Goal: Task Accomplishment & Management: Complete application form

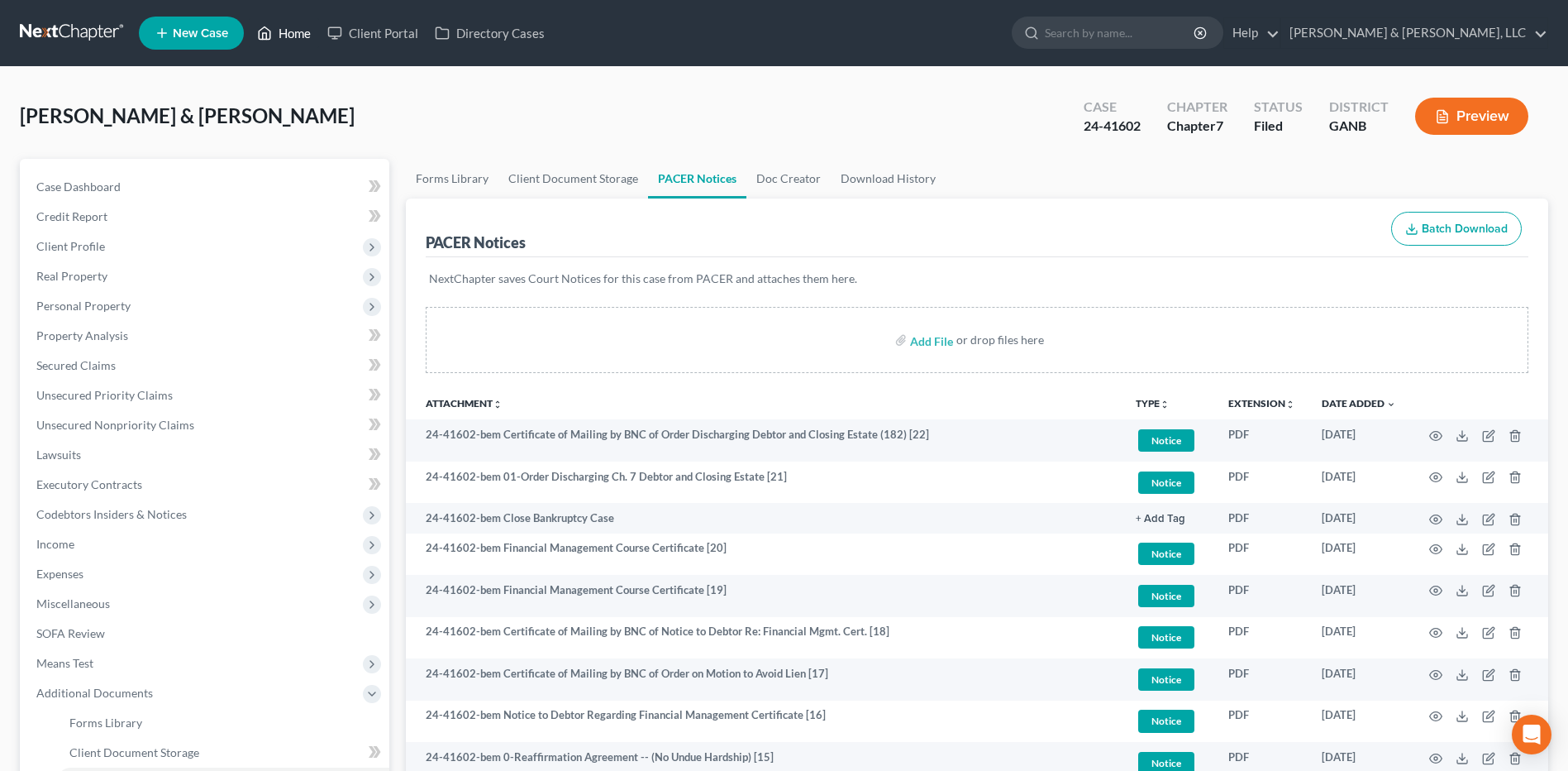
click at [305, 33] on link "Home" at bounding box center [284, 33] width 70 height 30
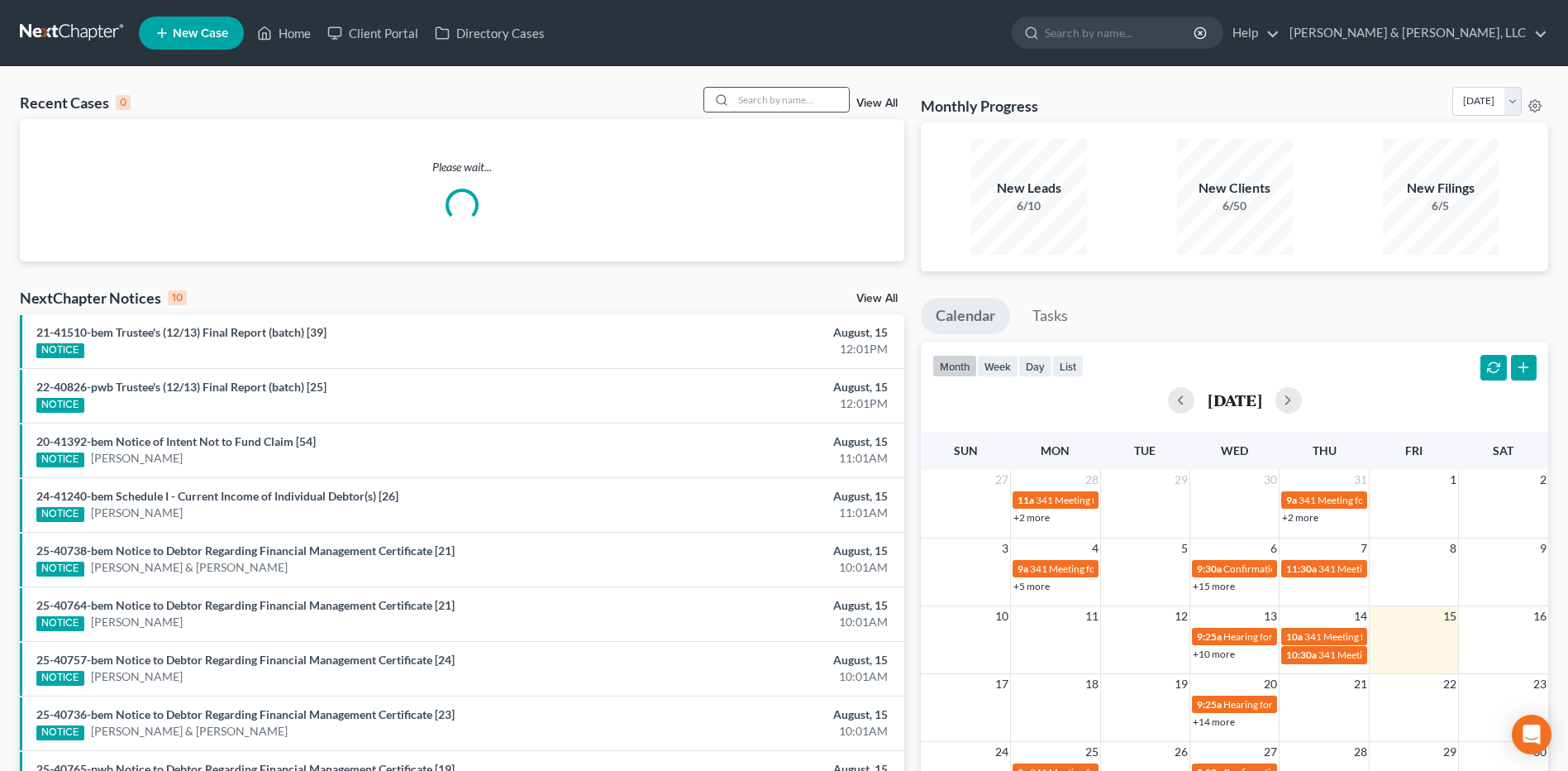
click at [818, 98] on input "search" at bounding box center [790, 100] width 116 height 24
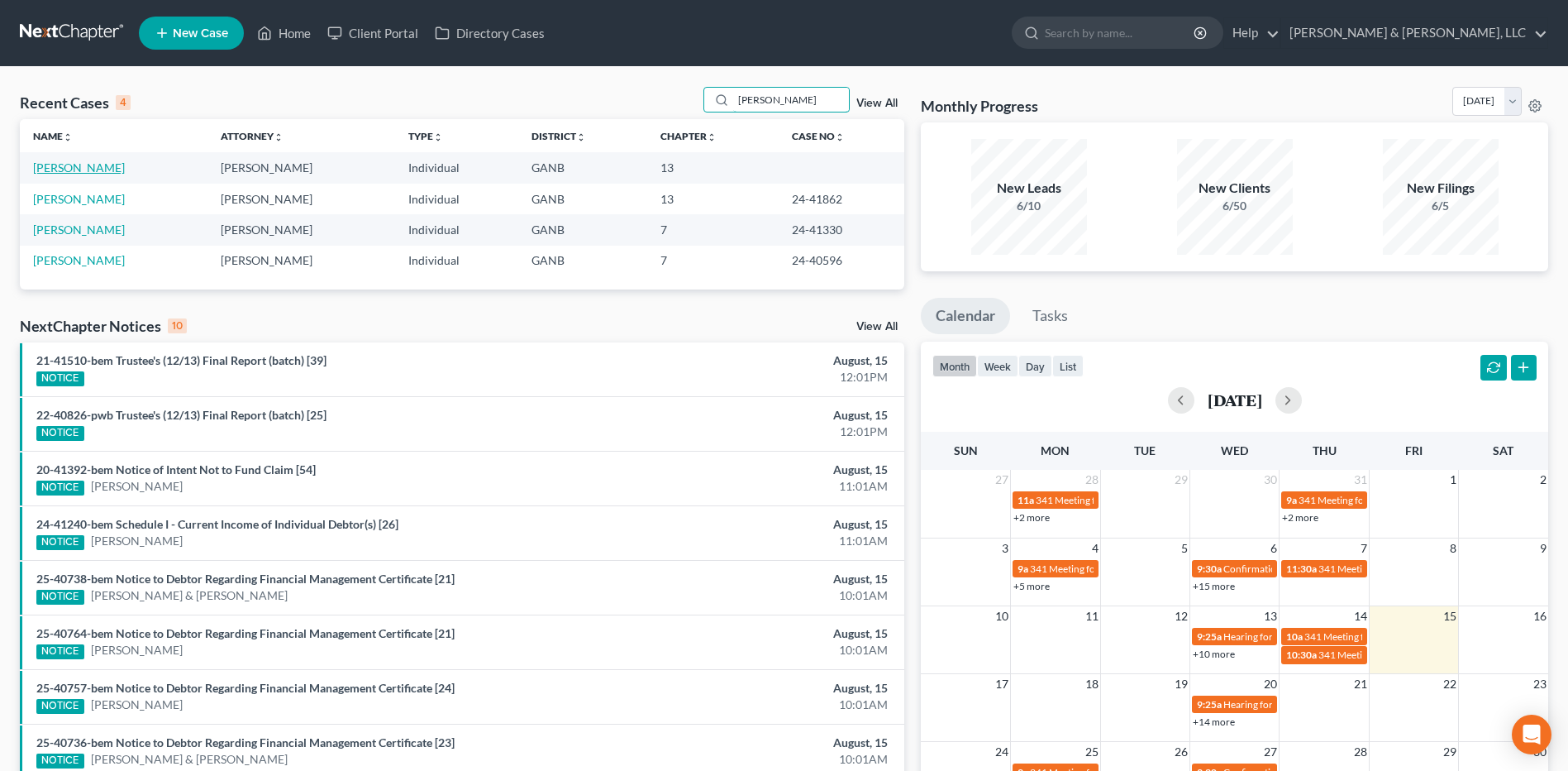
type input "[PERSON_NAME]"
click at [92, 170] on link "[PERSON_NAME]" at bounding box center [78, 168] width 92 height 14
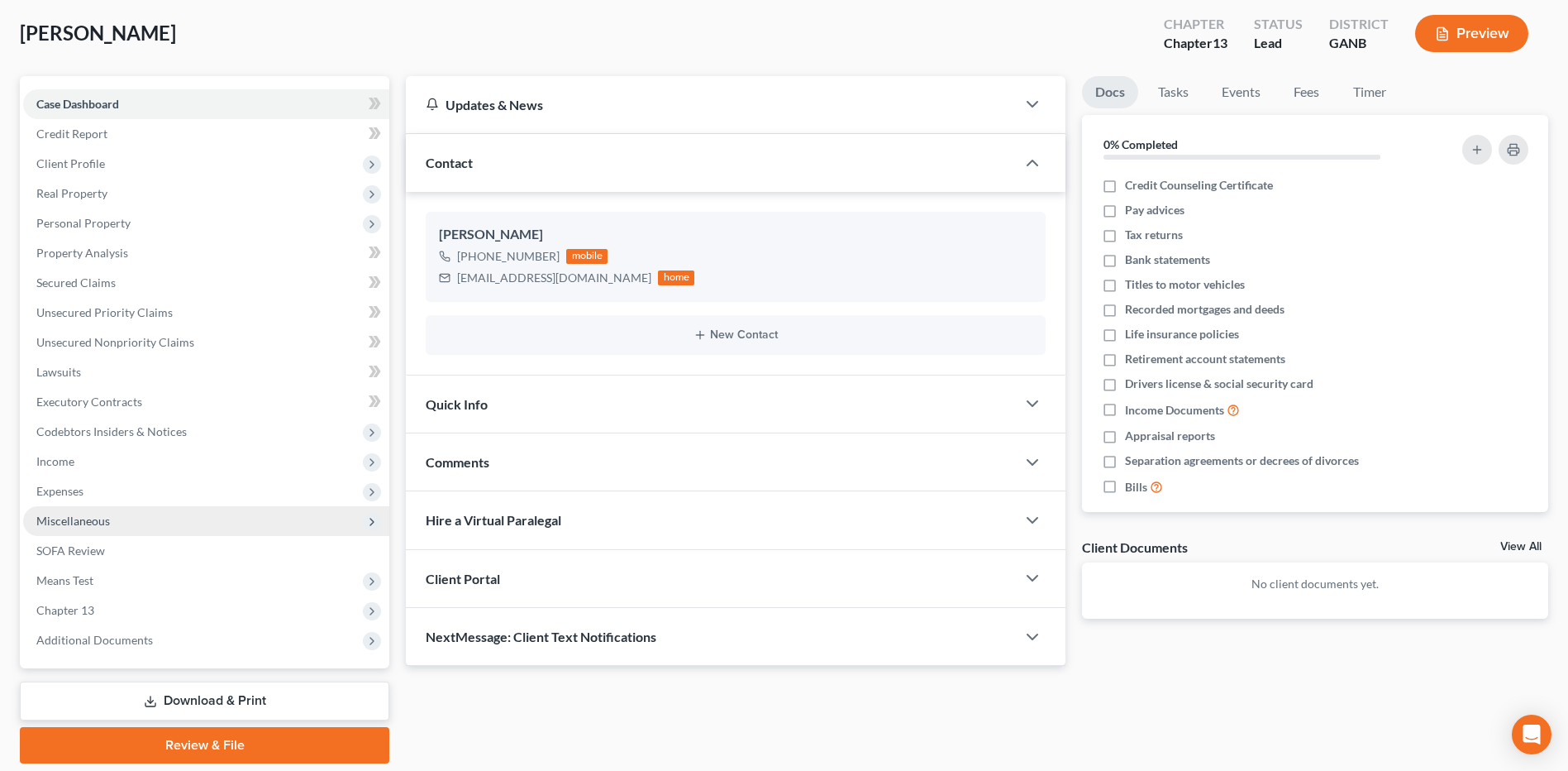
scroll to position [138, 0]
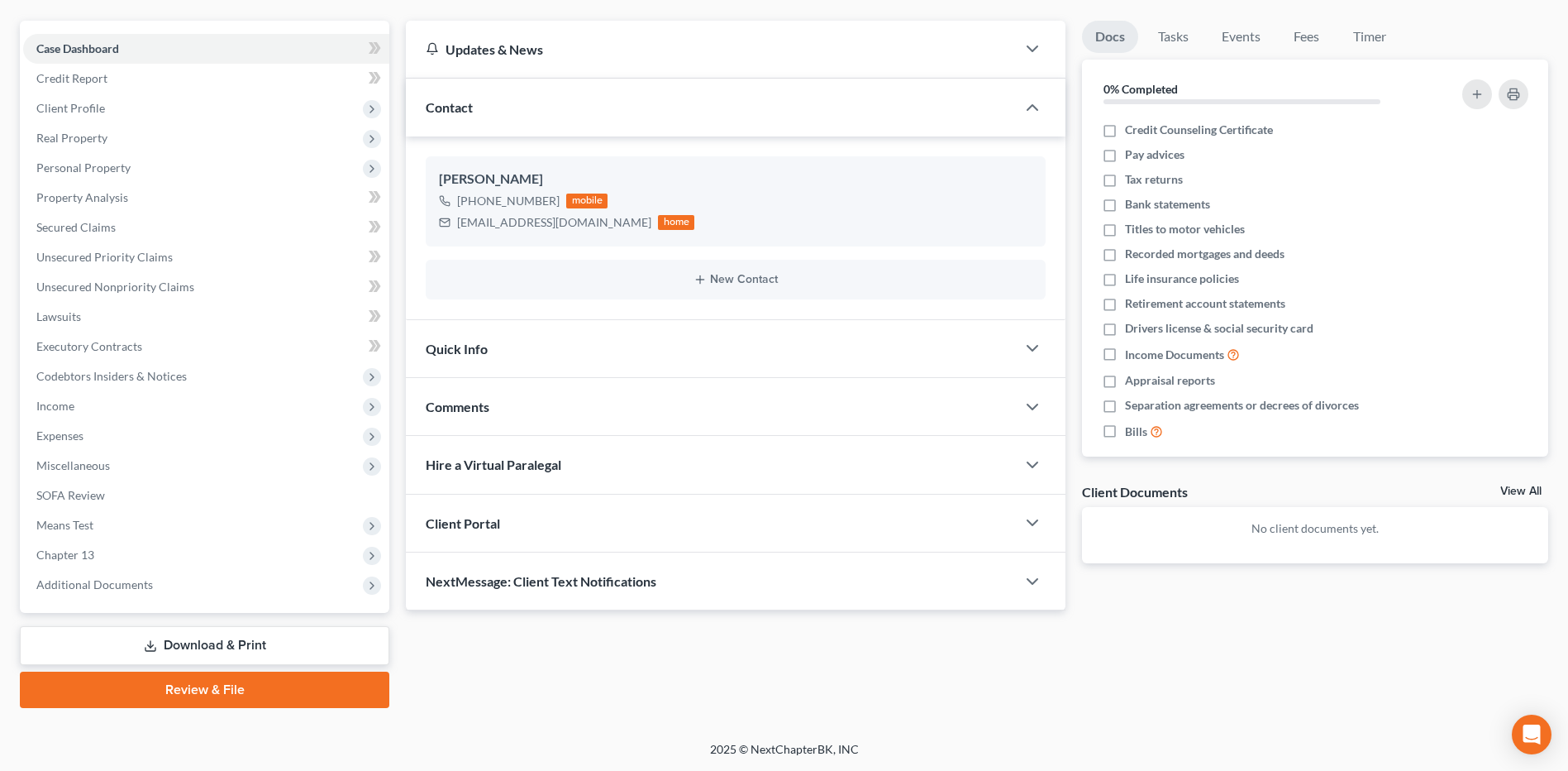
click at [227, 693] on link "Review & File" at bounding box center [204, 689] width 369 height 36
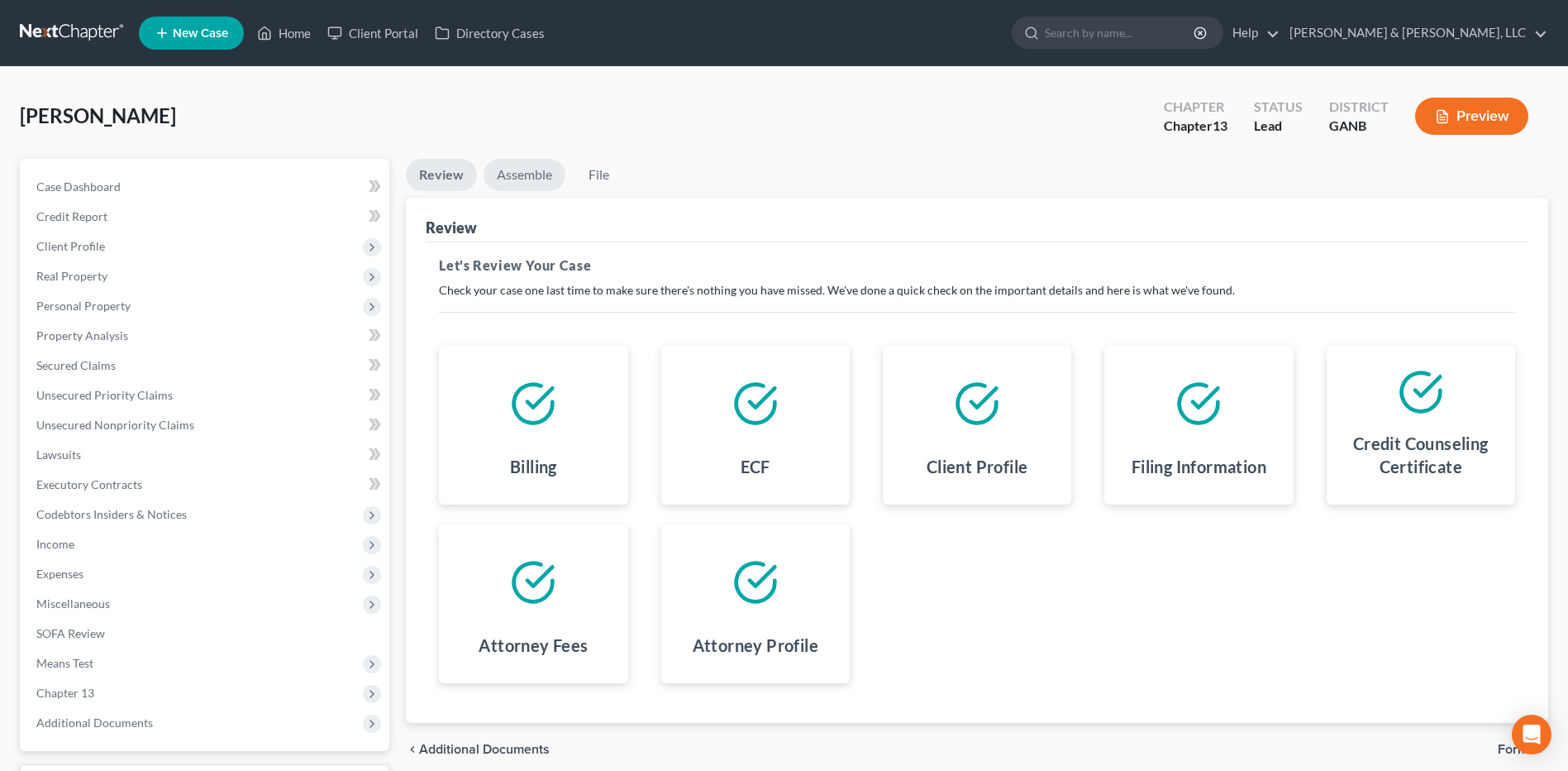
click at [535, 173] on link "Assemble" at bounding box center [524, 175] width 82 height 33
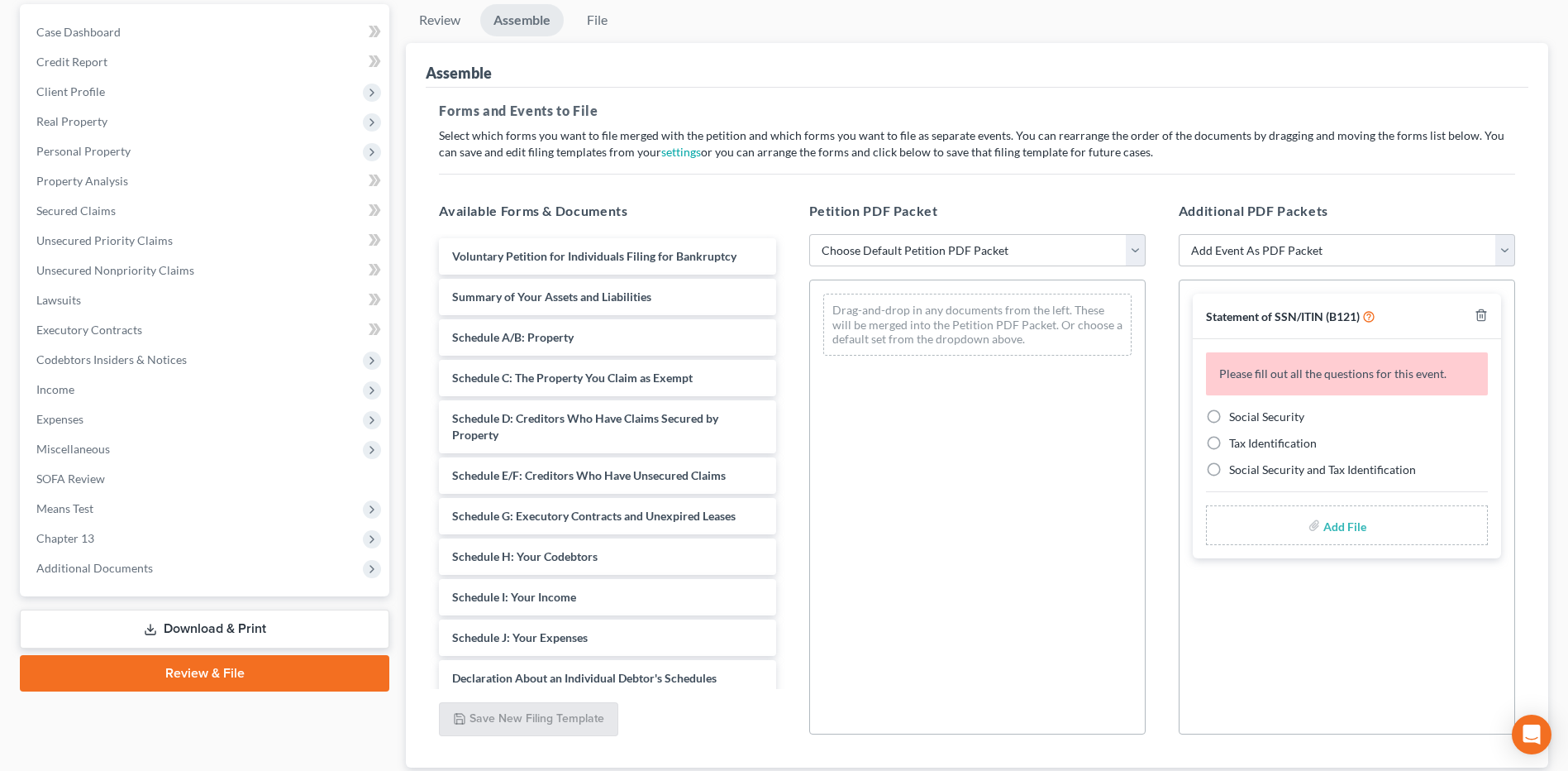
scroll to position [248, 0]
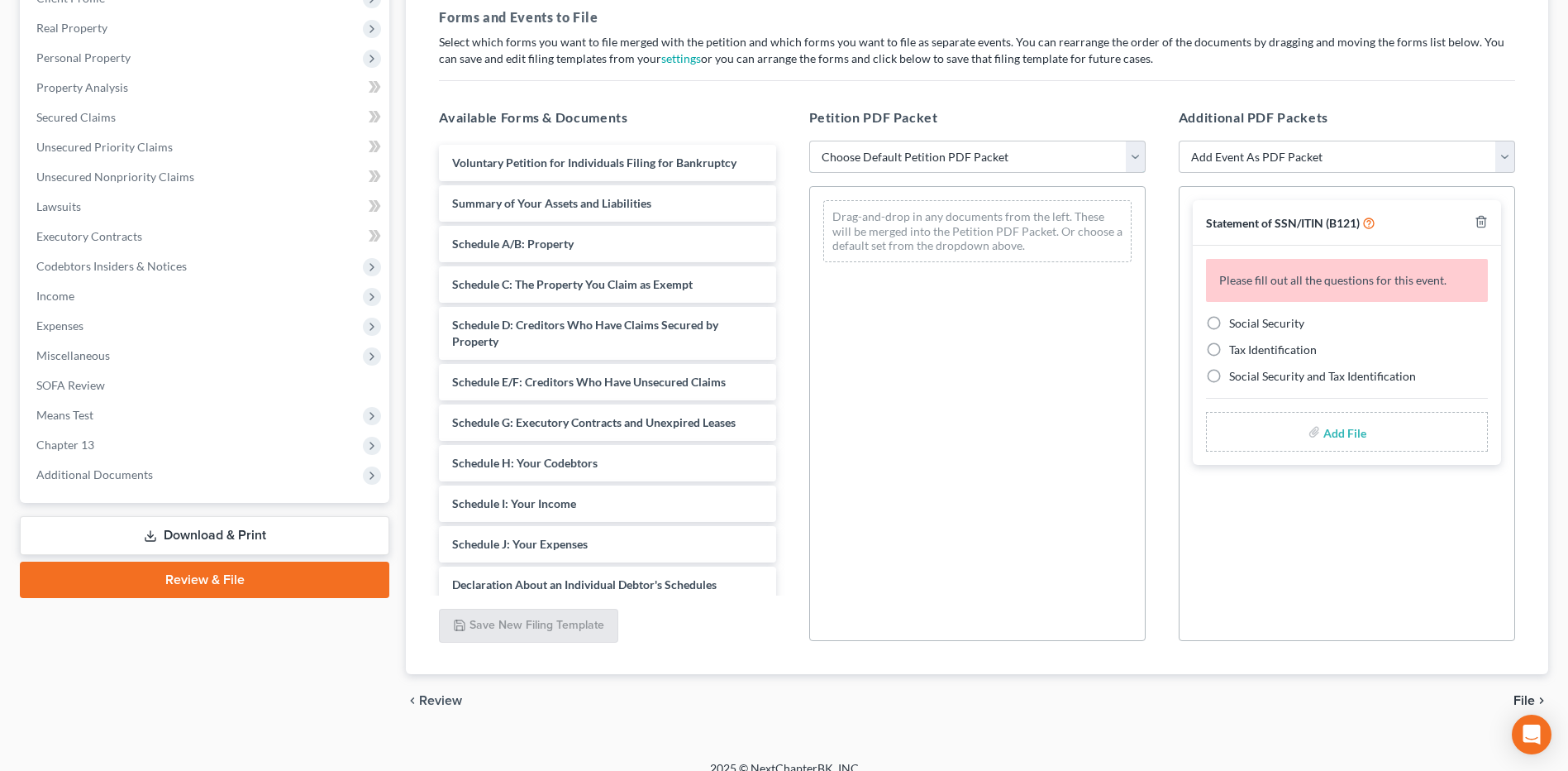
click at [1026, 162] on select "Choose Default Petition PDF Packet Complete Bankruptcy Petition (all forms and …" at bounding box center [978, 157] width 337 height 33
select select "2"
click at [809, 141] on select "Choose Default Petition PDF Packet Complete Bankruptcy Petition (all forms and …" at bounding box center [978, 157] width 337 height 33
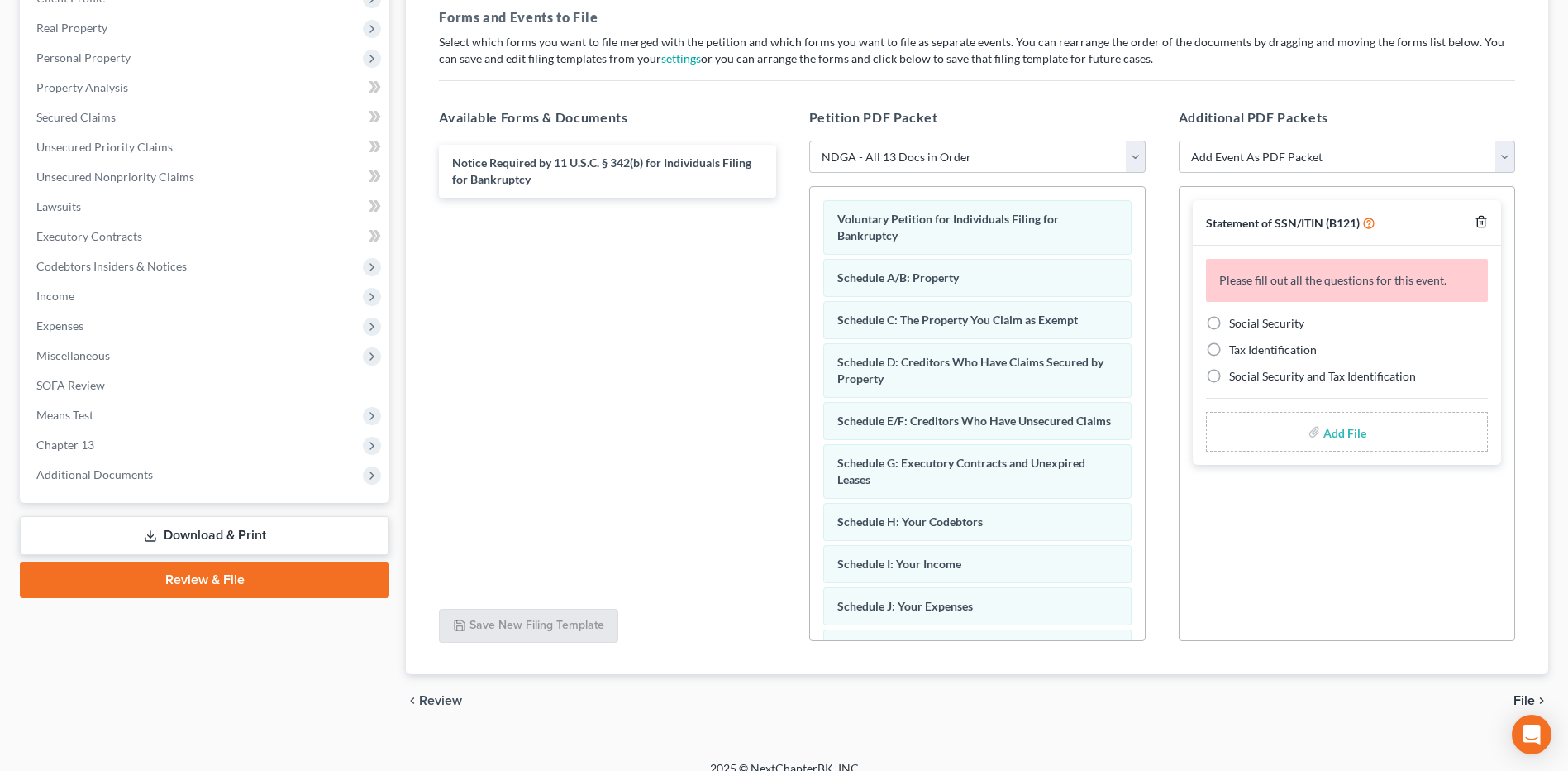
click at [1478, 220] on icon "button" at bounding box center [1480, 222] width 8 height 11
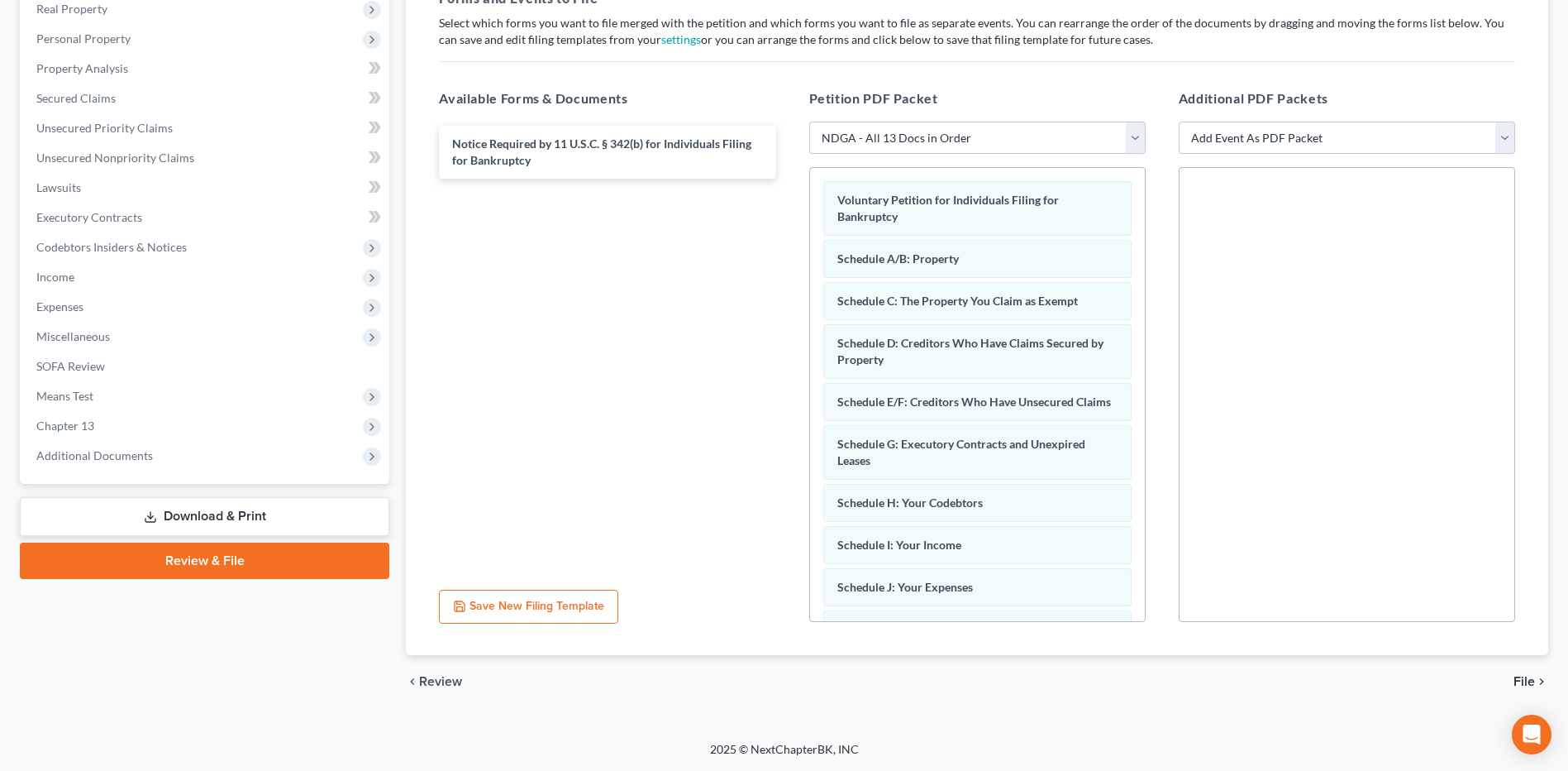
click at [1530, 681] on span "File" at bounding box center [1523, 681] width 21 height 13
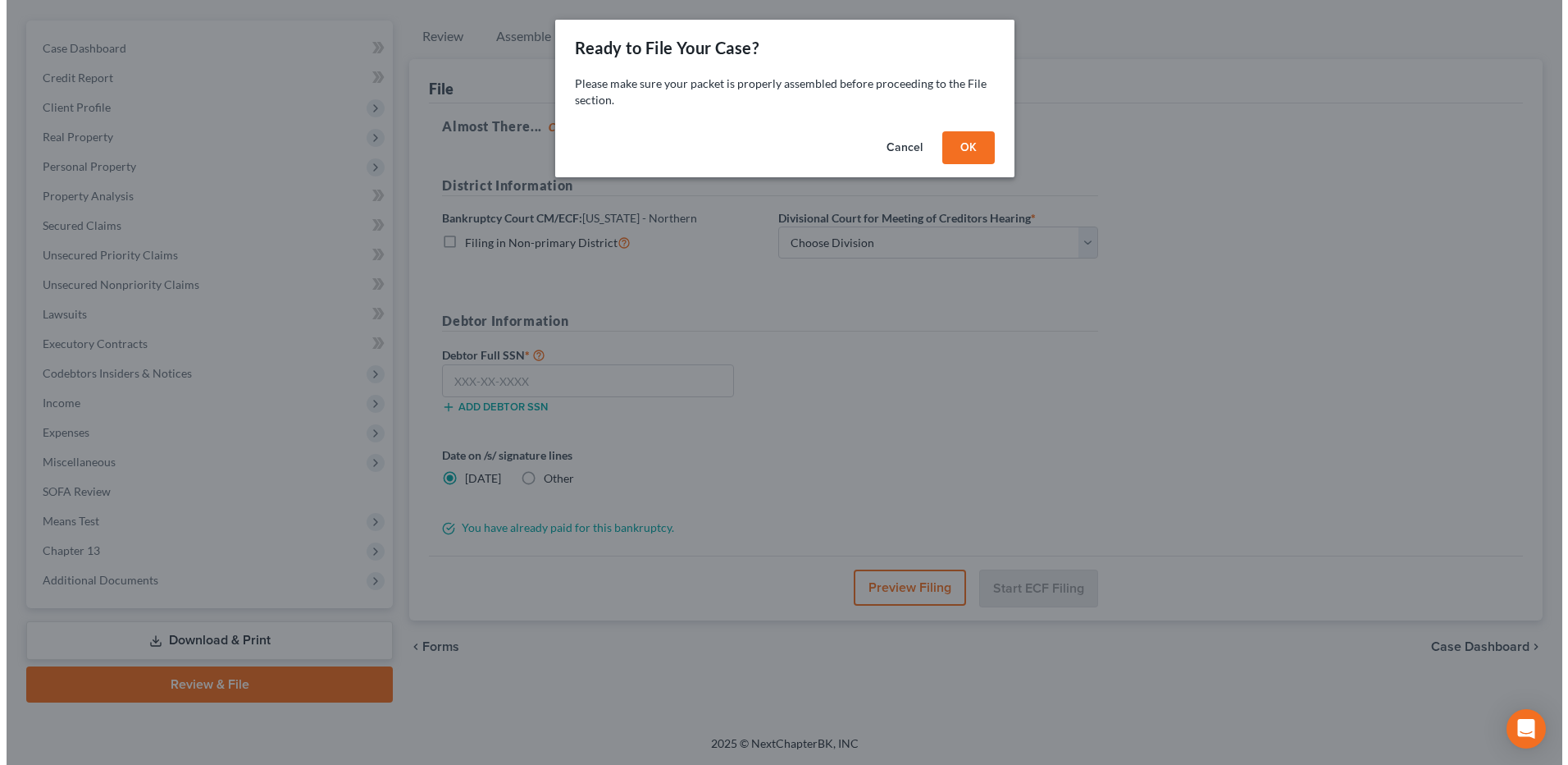
scroll to position [137, 0]
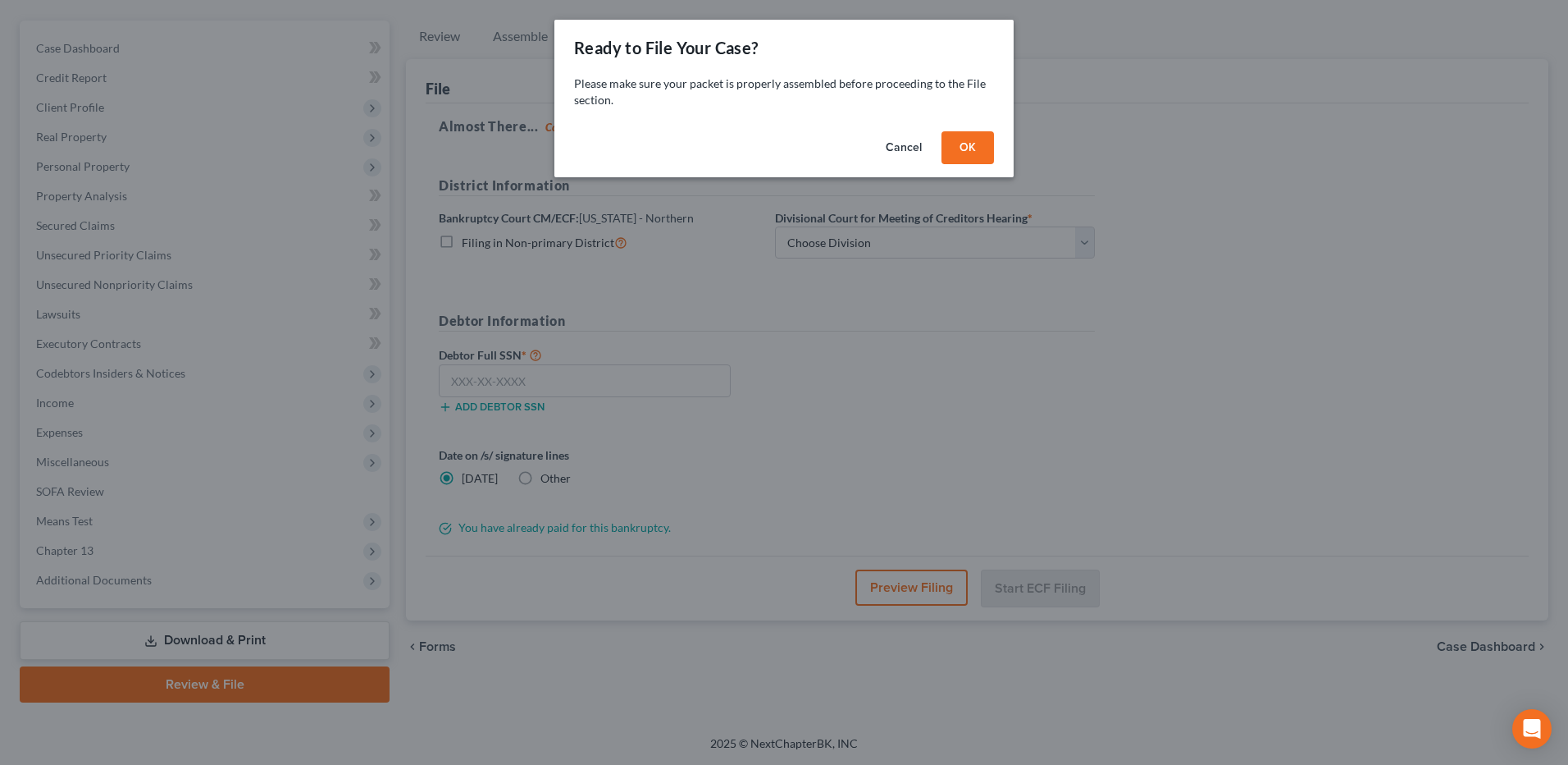
click at [964, 142] on button "OK" at bounding box center [968, 148] width 53 height 32
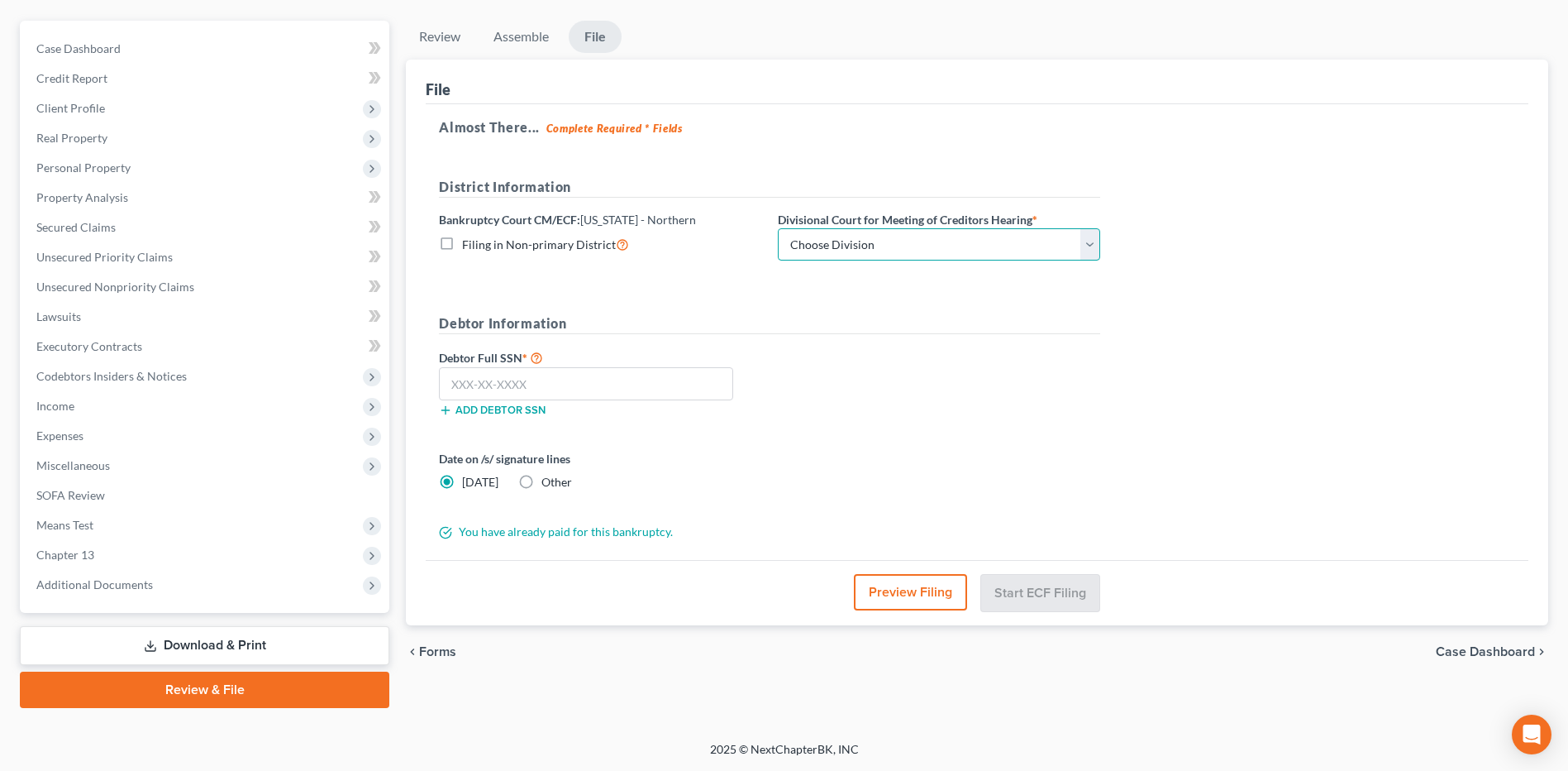
click at [915, 240] on select "Choose Division [GEOGRAPHIC_DATA] [GEOGRAPHIC_DATA] [GEOGRAPHIC_DATA] [GEOGRAPH…" at bounding box center [938, 244] width 322 height 33
select select "3"
click at [778, 228] on select "Choose Division [GEOGRAPHIC_DATA] [GEOGRAPHIC_DATA] [GEOGRAPHIC_DATA] [GEOGRAPH…" at bounding box center [938, 244] width 322 height 33
click at [926, 598] on button "Preview Filing" at bounding box center [911, 592] width 113 height 36
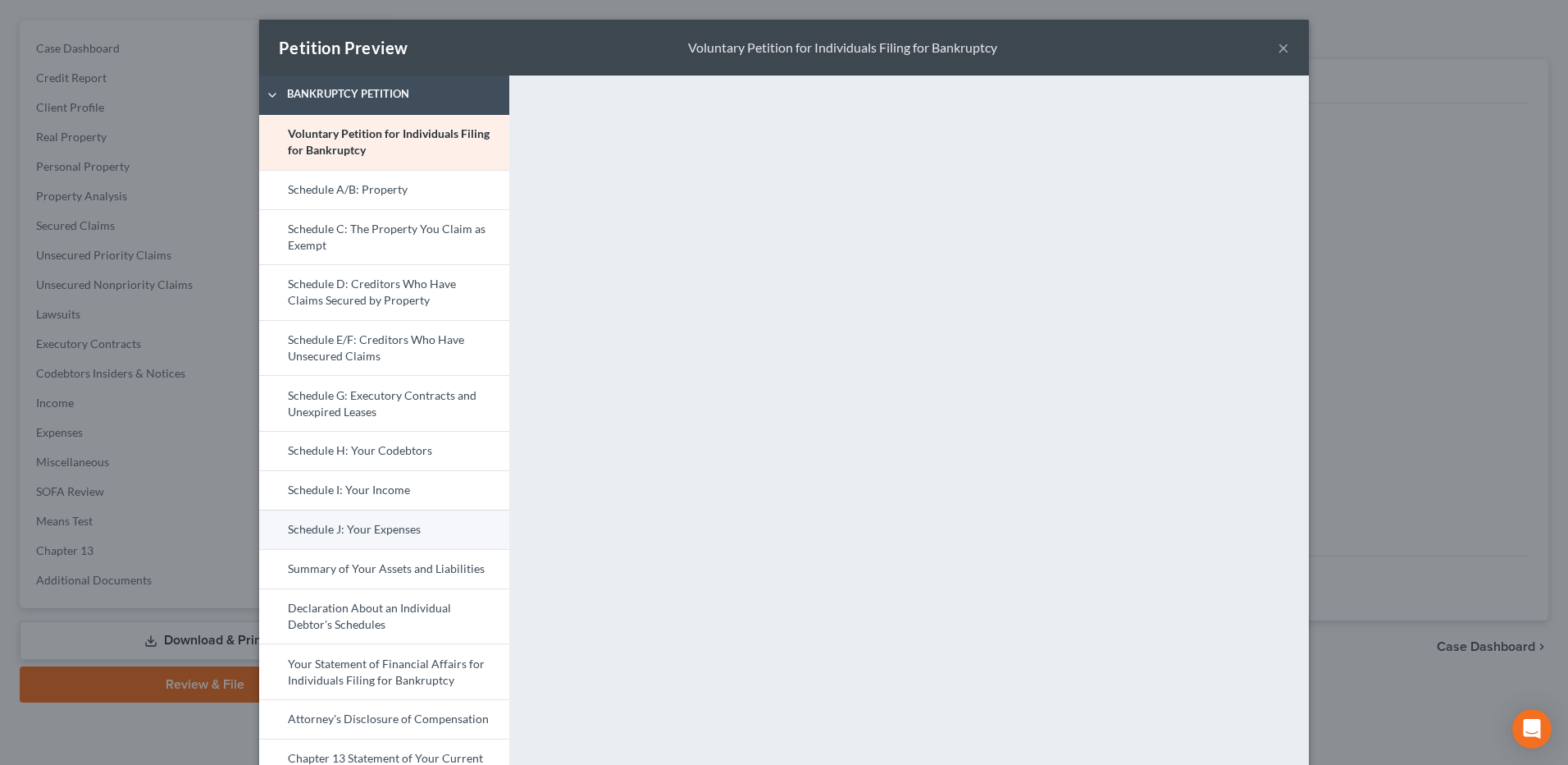
click at [375, 536] on link "Schedule J: Your Expenses" at bounding box center [384, 529] width 250 height 39
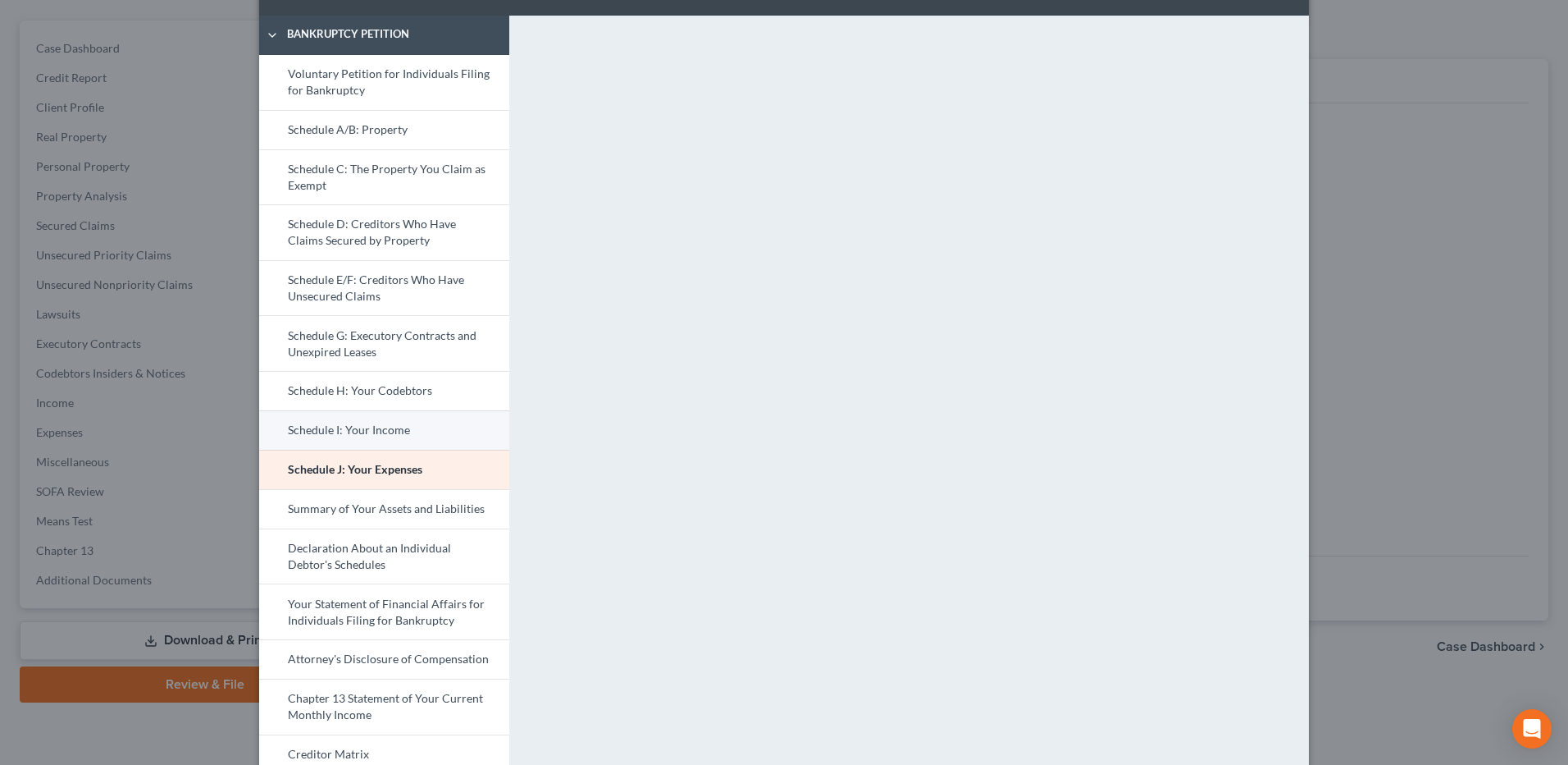
scroll to position [128, 0]
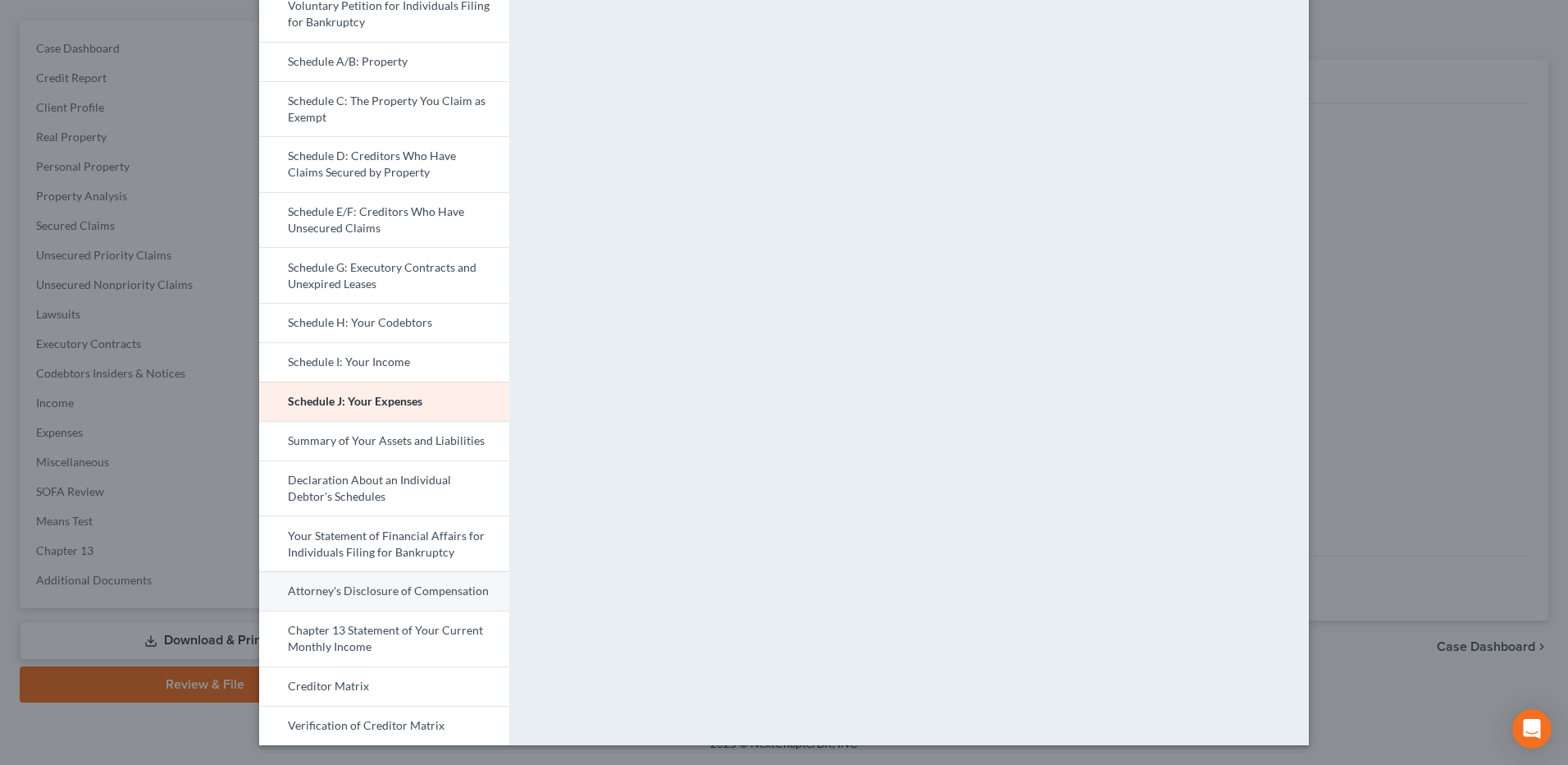
click at [396, 600] on link "Attorney's Disclosure of Compensation" at bounding box center [384, 590] width 250 height 39
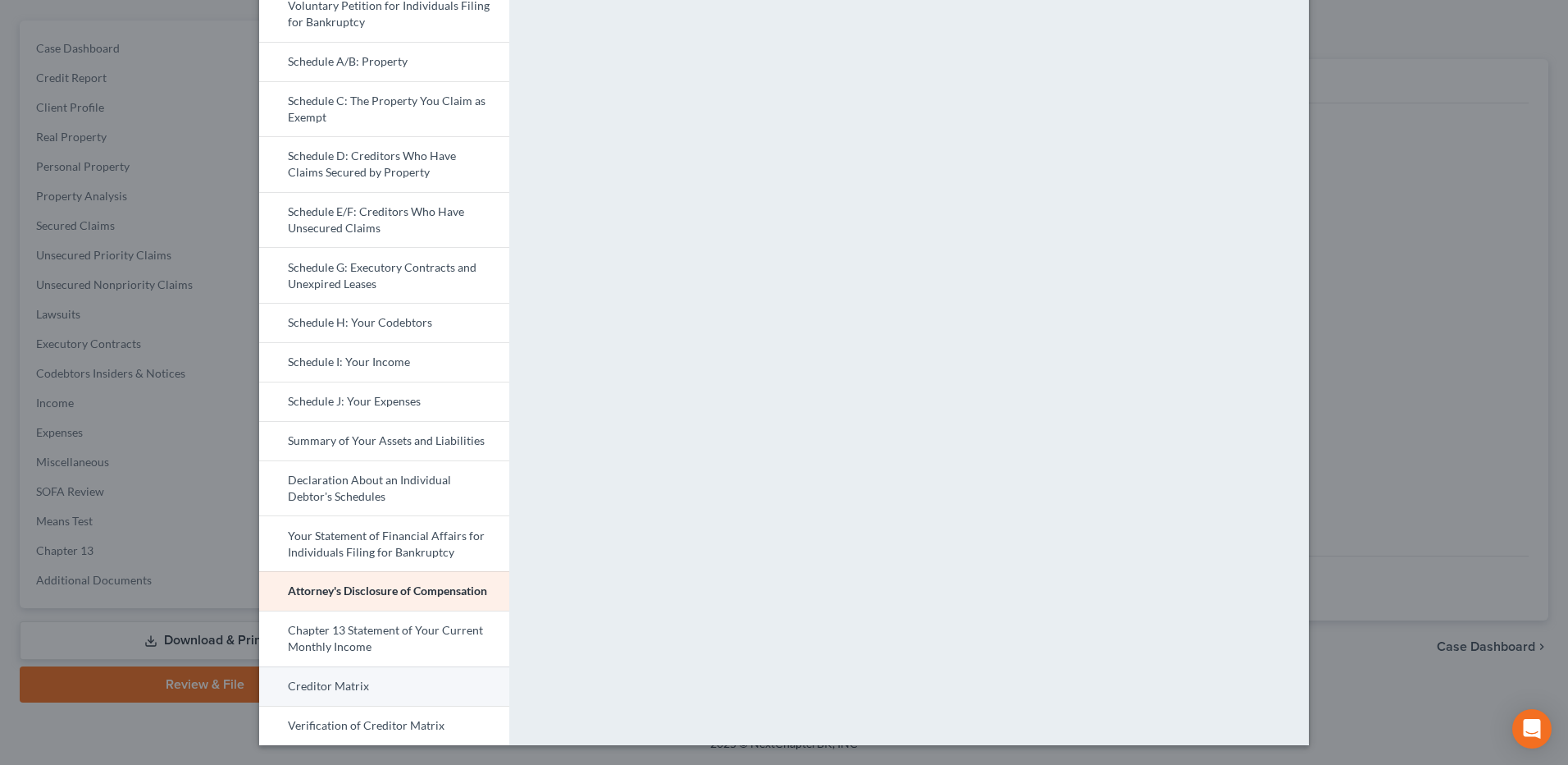
click at [364, 681] on link "Creditor Matrix" at bounding box center [384, 686] width 250 height 39
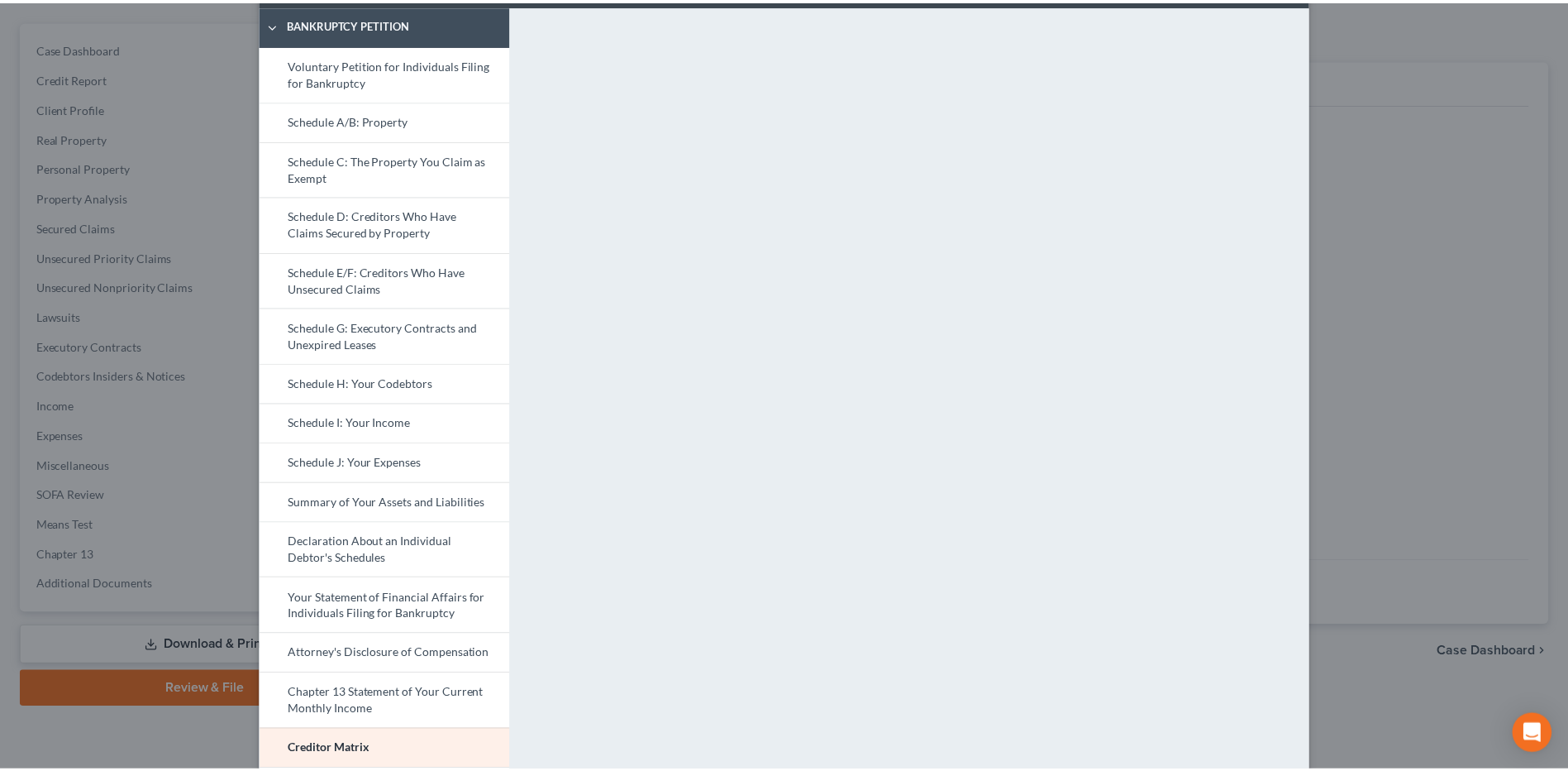
scroll to position [0, 0]
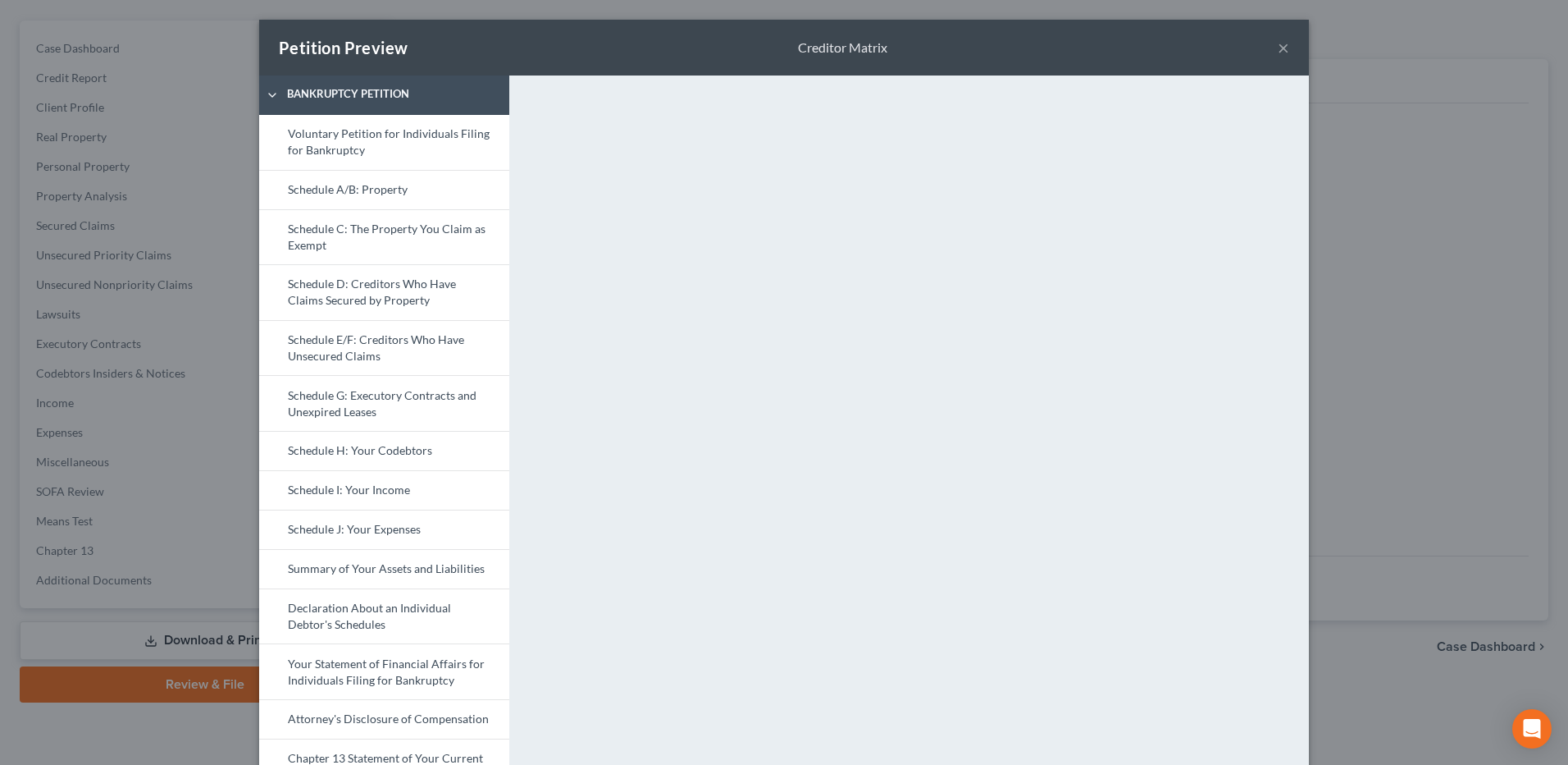
click at [1281, 49] on button "×" at bounding box center [1283, 47] width 11 height 20
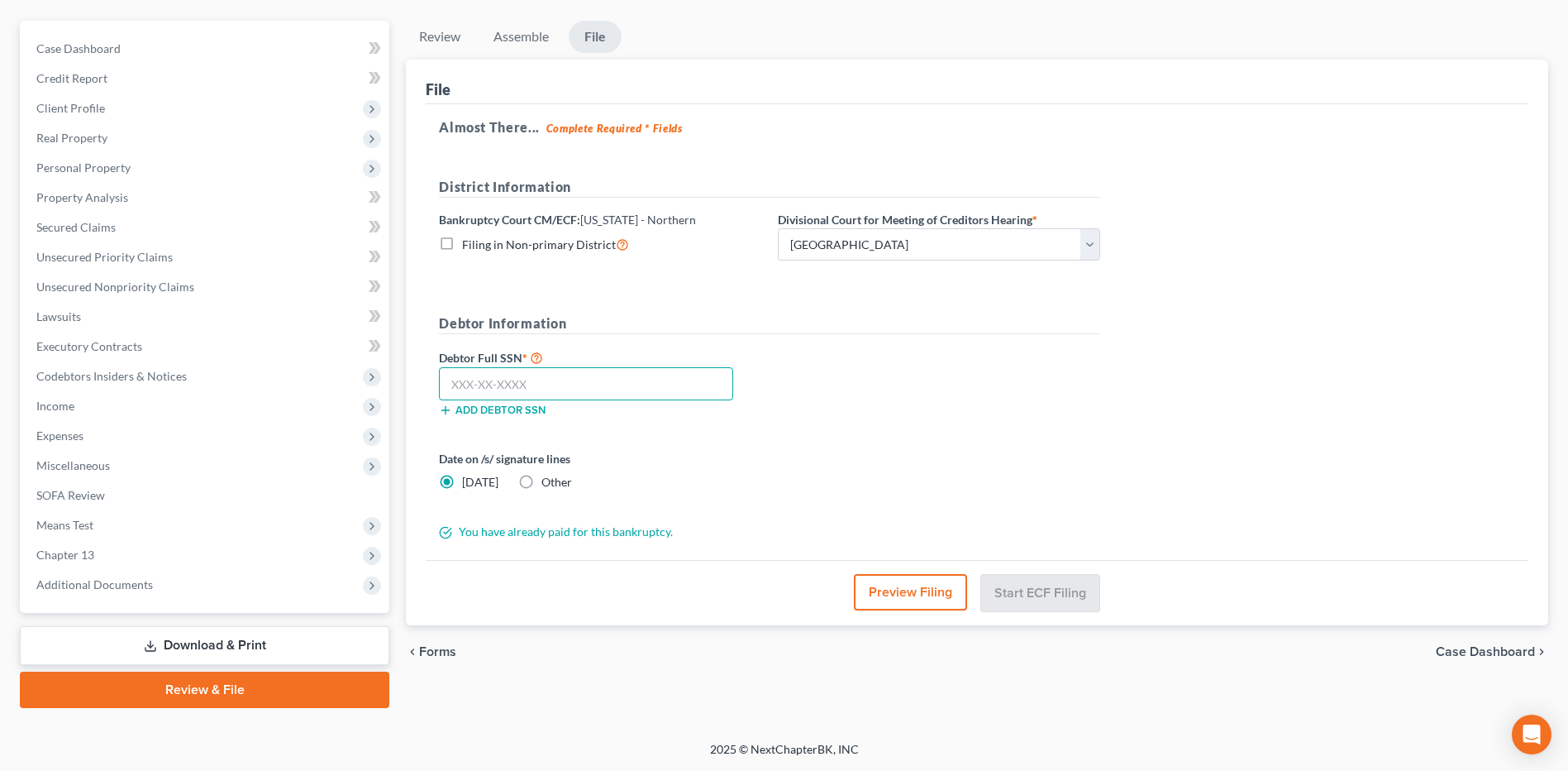
click at [625, 383] on input "text" at bounding box center [586, 383] width 294 height 33
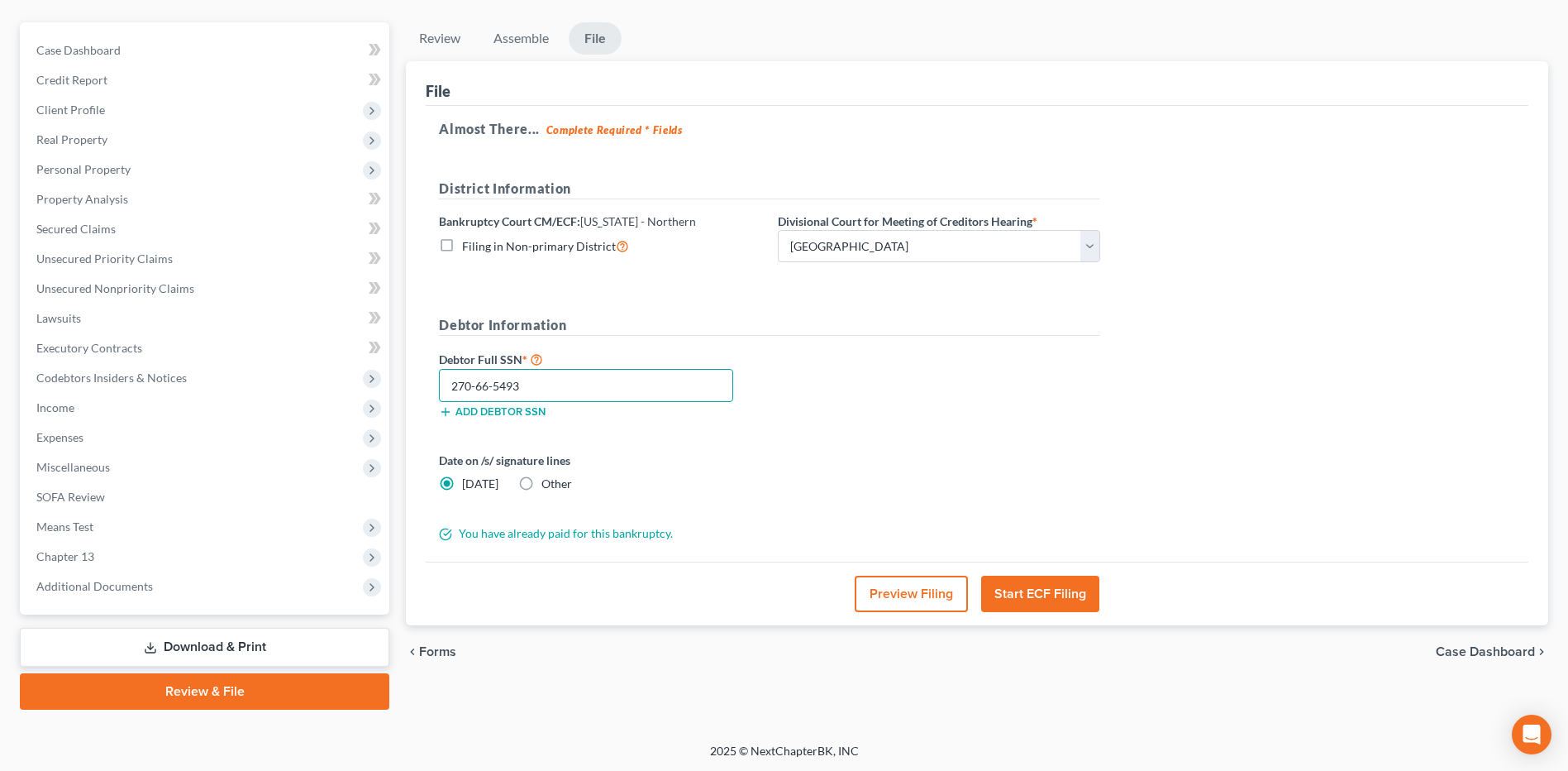
scroll to position [138, 0]
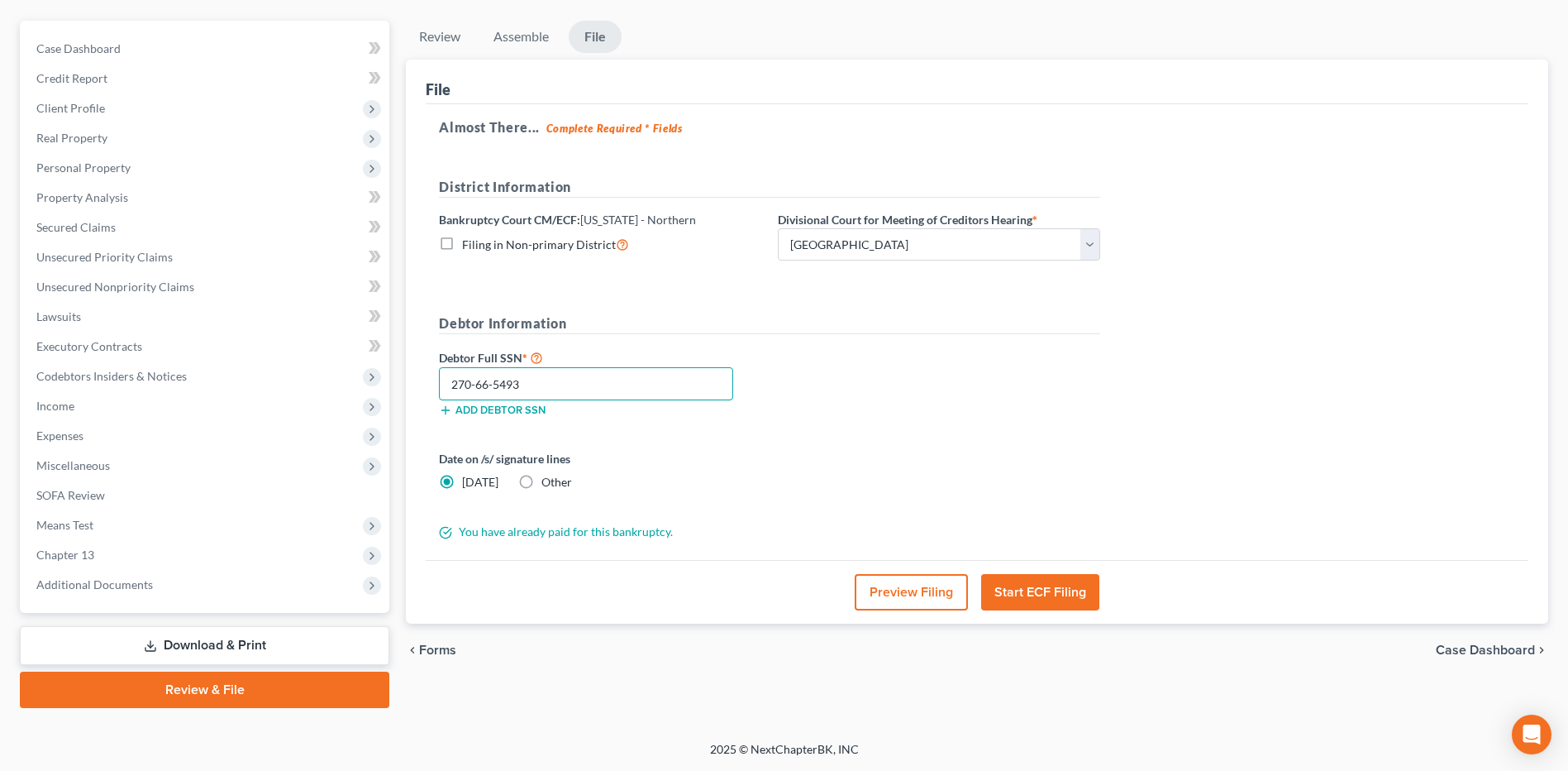
type input "270-66-5493"
click at [1017, 591] on button "Start ECF Filing" at bounding box center [1040, 592] width 119 height 36
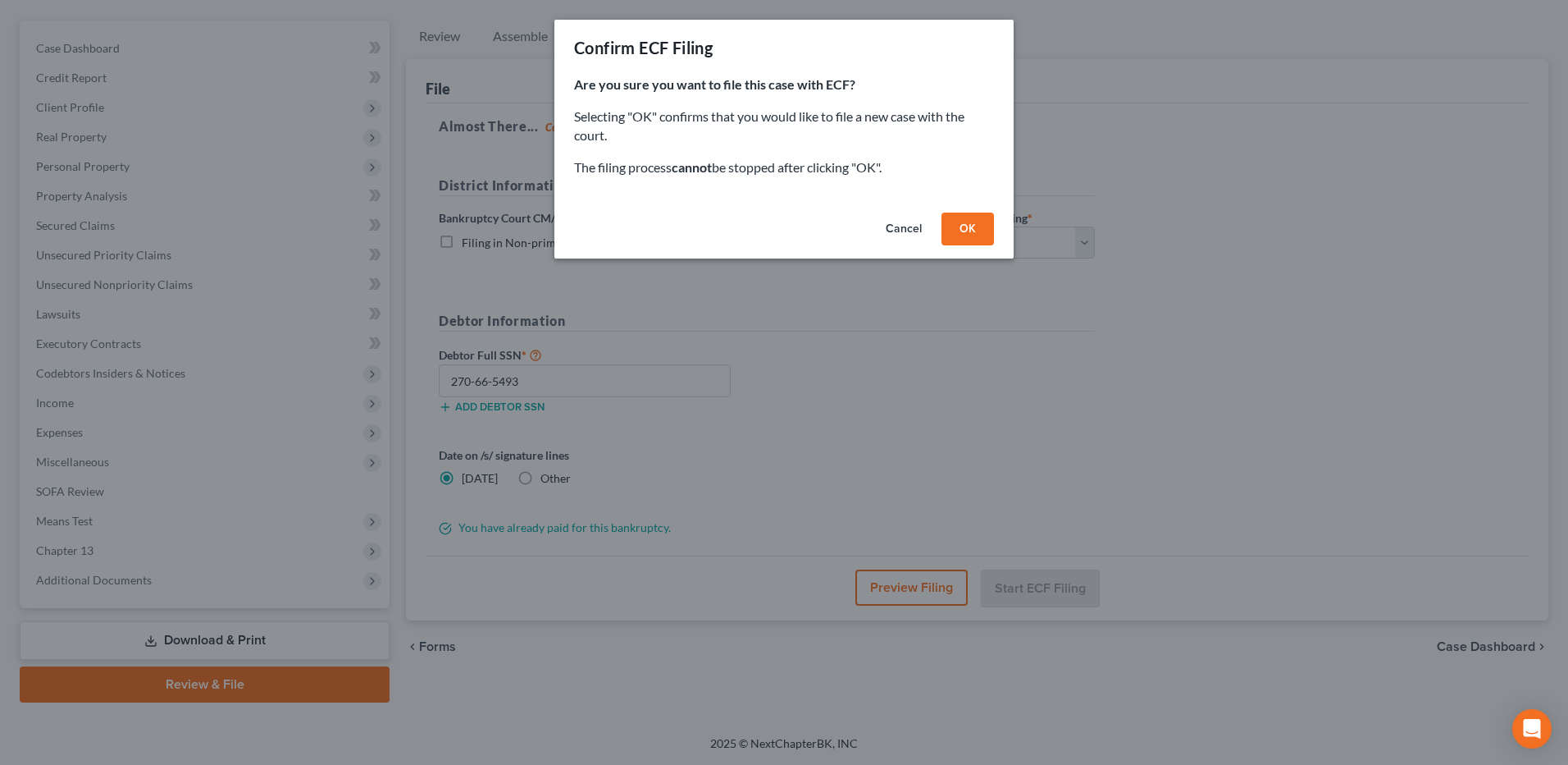
click at [956, 233] on button "OK" at bounding box center [968, 229] width 53 height 32
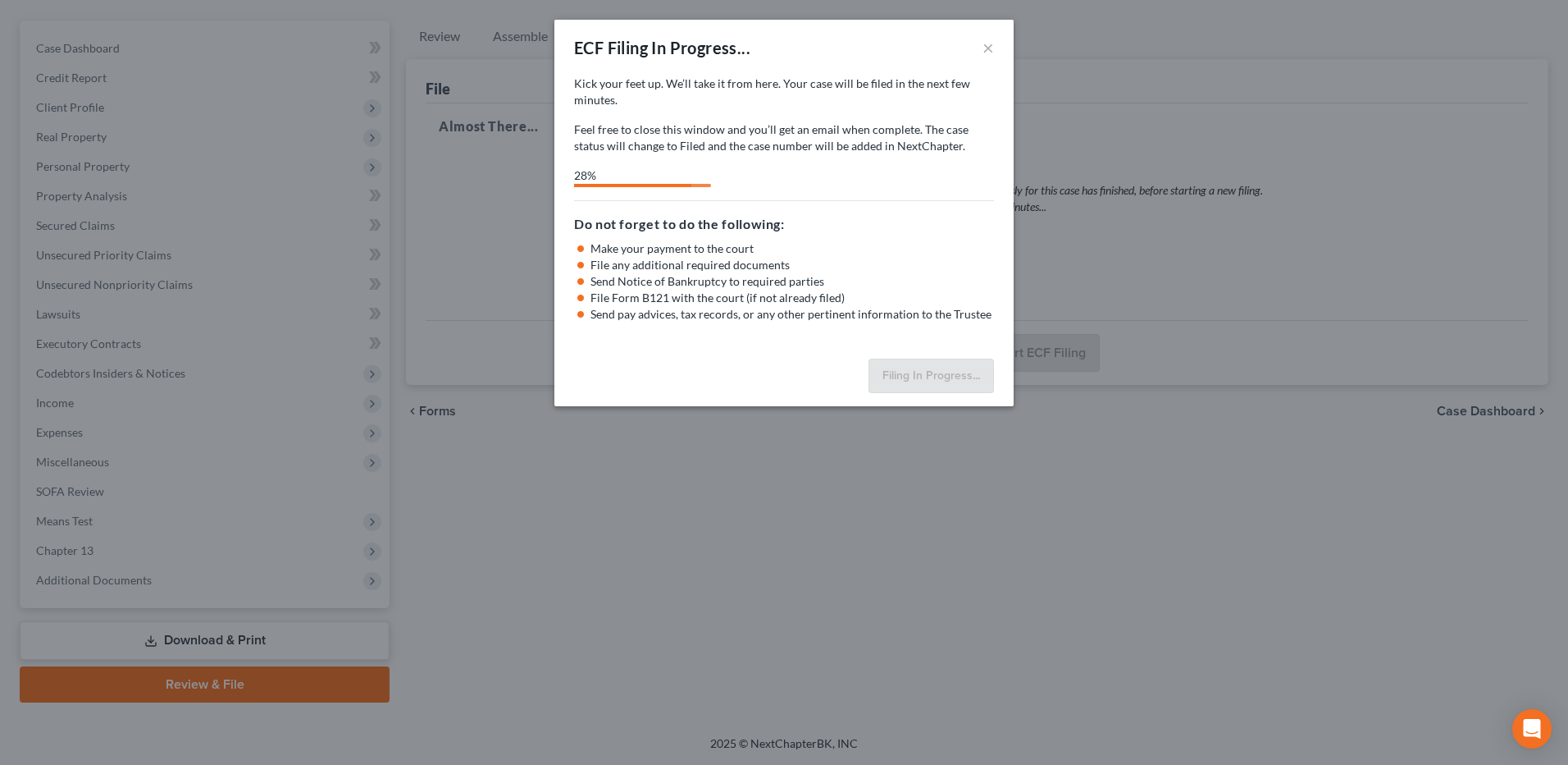
select select "3"
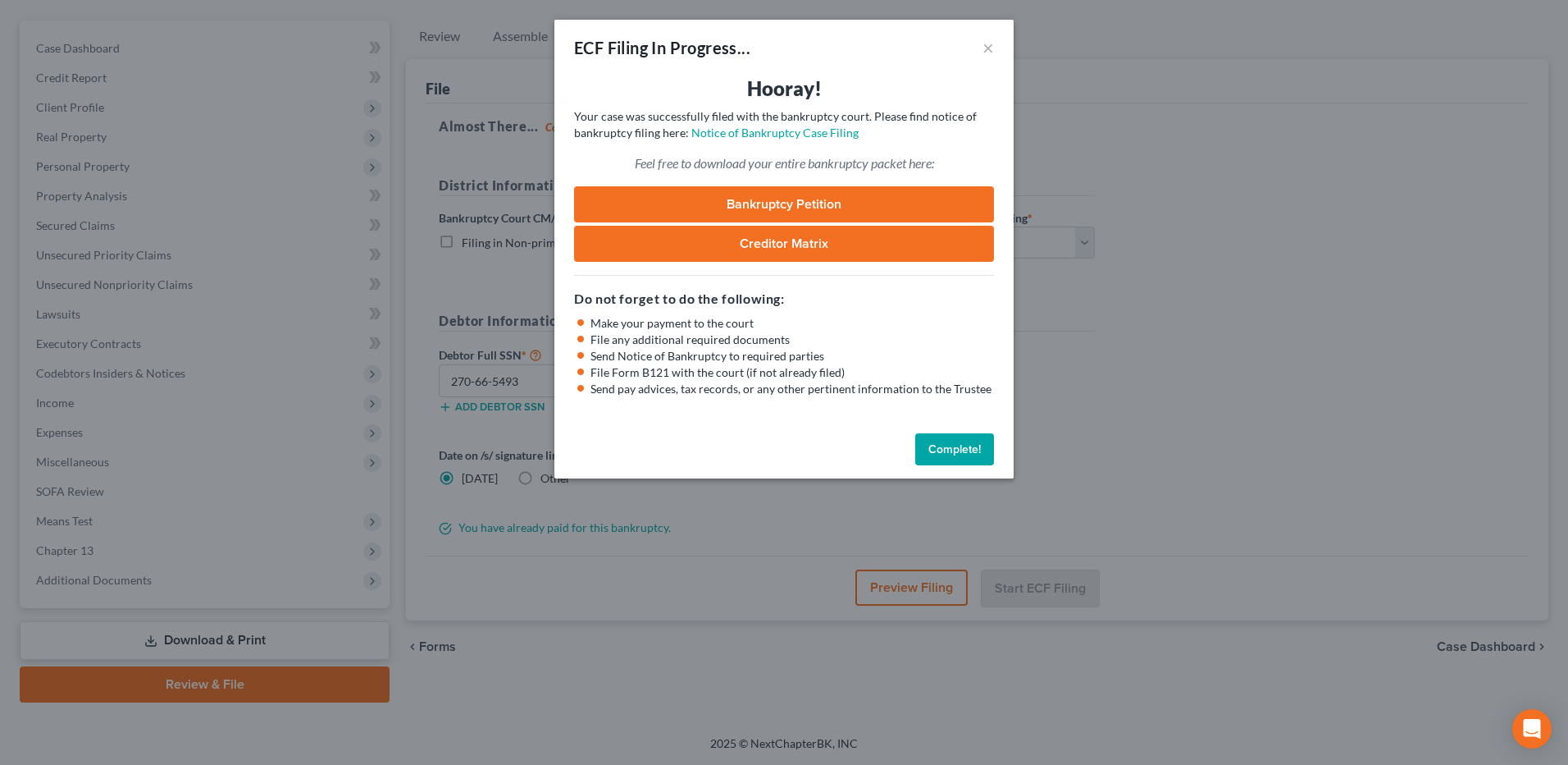
click at [939, 454] on button "Complete!" at bounding box center [954, 449] width 78 height 32
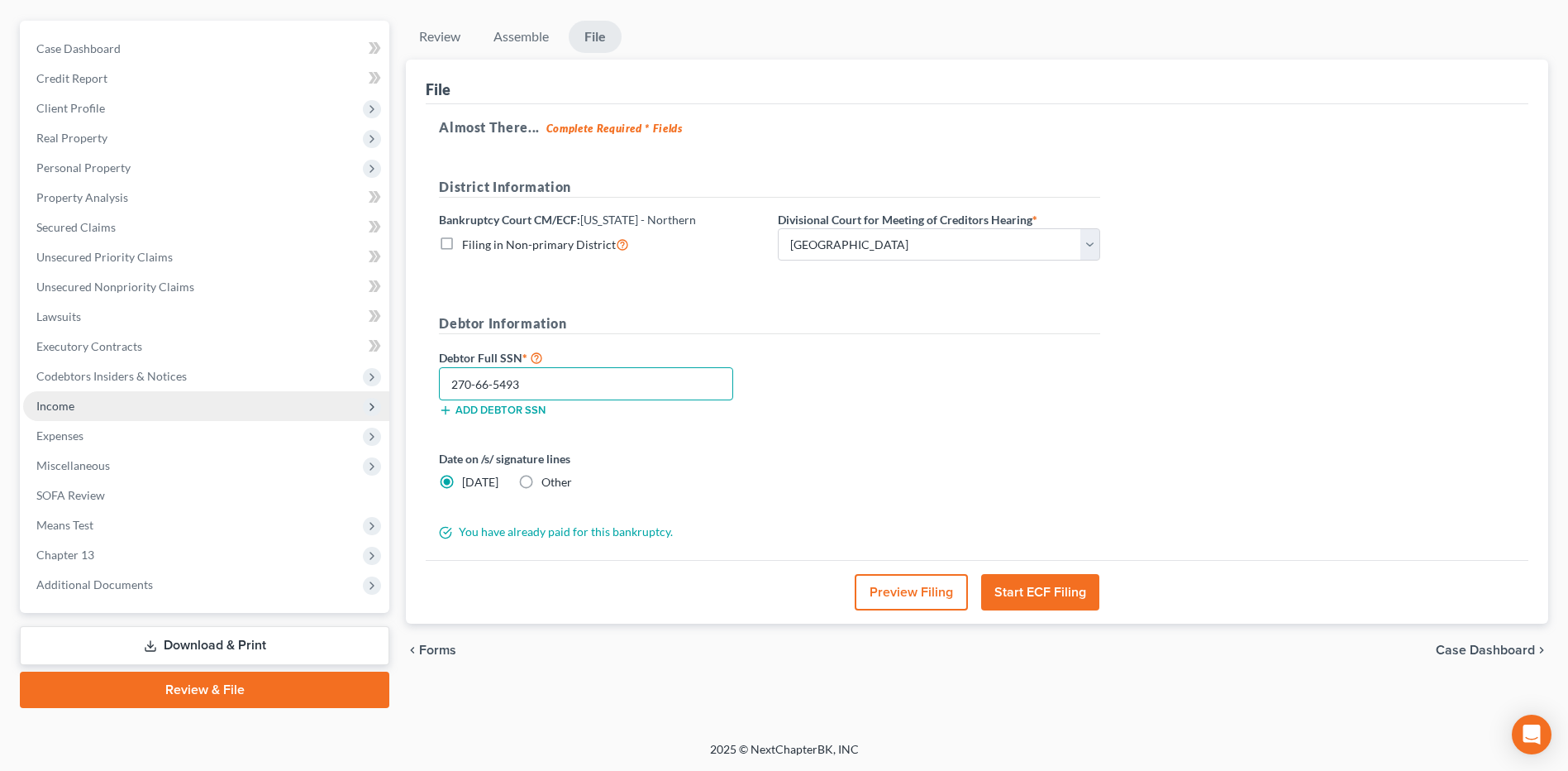
drag, startPoint x: 563, startPoint y: 383, endPoint x: 347, endPoint y: 391, distance: 216.1
click at [360, 389] on div "Petition Navigation Case Dashboard Payments Invoices Payments Payments Credit R…" at bounding box center [784, 364] width 1545 height 687
click at [197, 641] on link "Download & Print" at bounding box center [204, 645] width 369 height 39
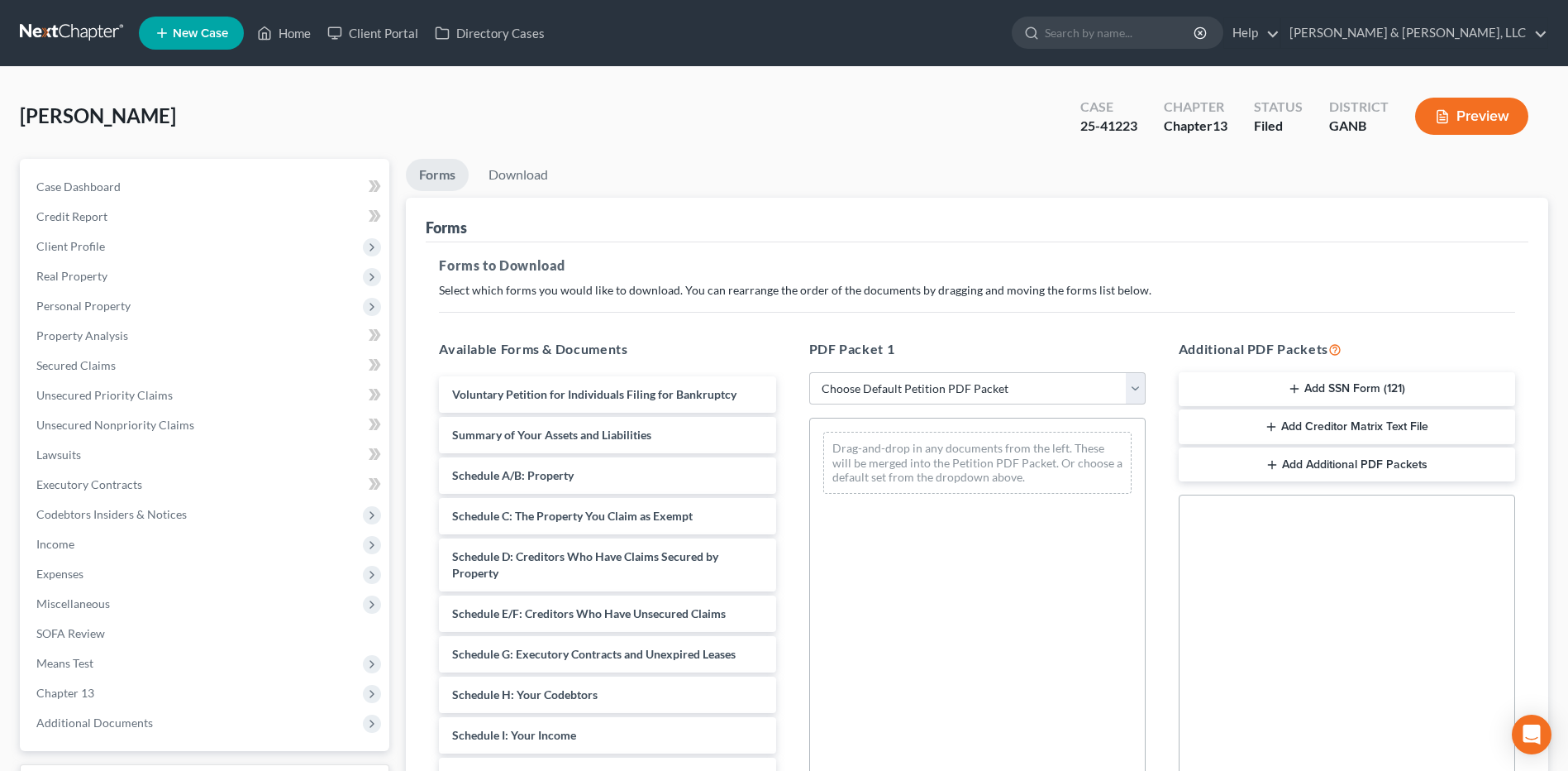
click at [1342, 381] on button "Add SSN Form (121)" at bounding box center [1347, 389] width 337 height 34
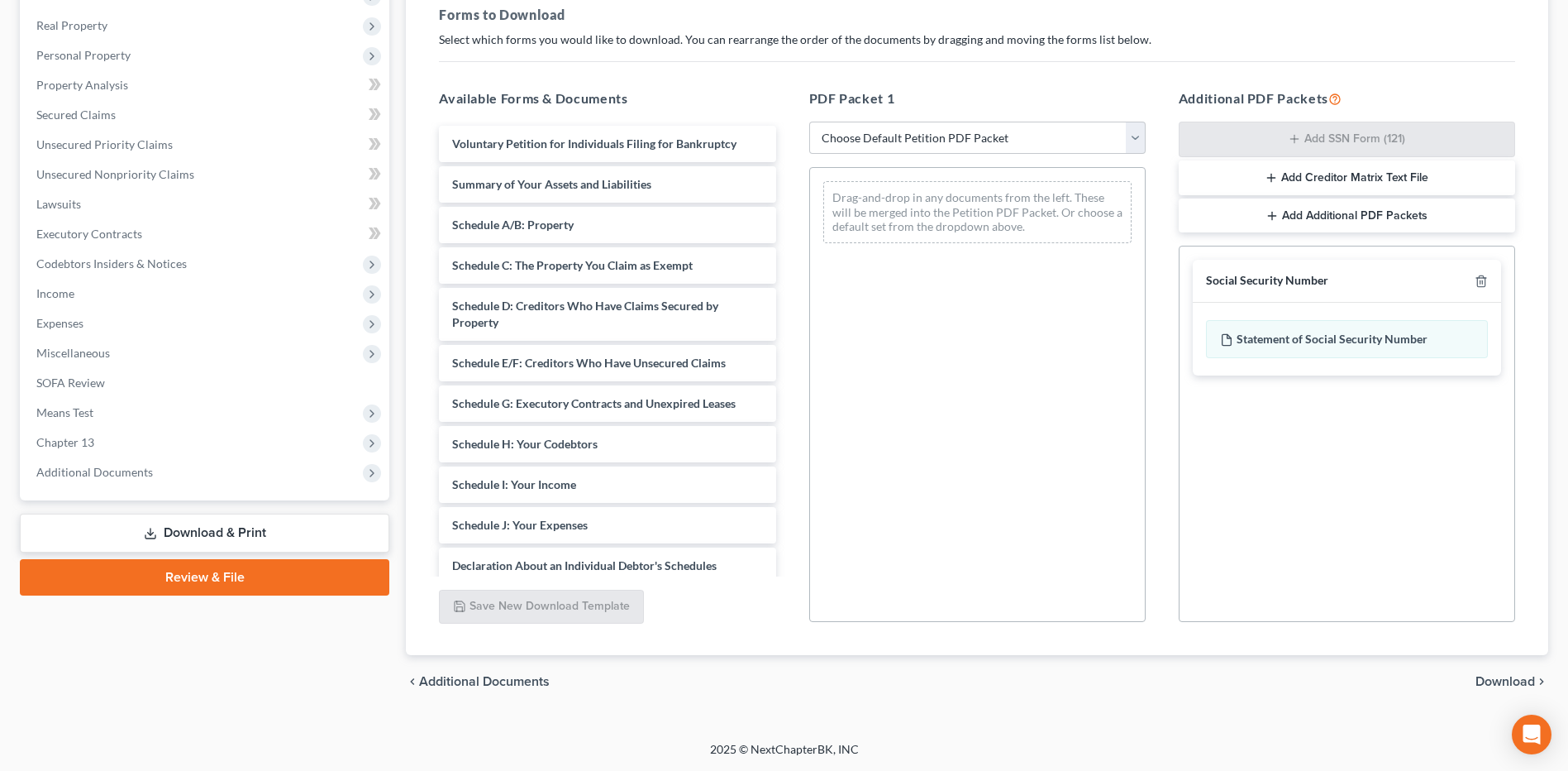
click at [1507, 677] on span "Download" at bounding box center [1504, 681] width 59 height 13
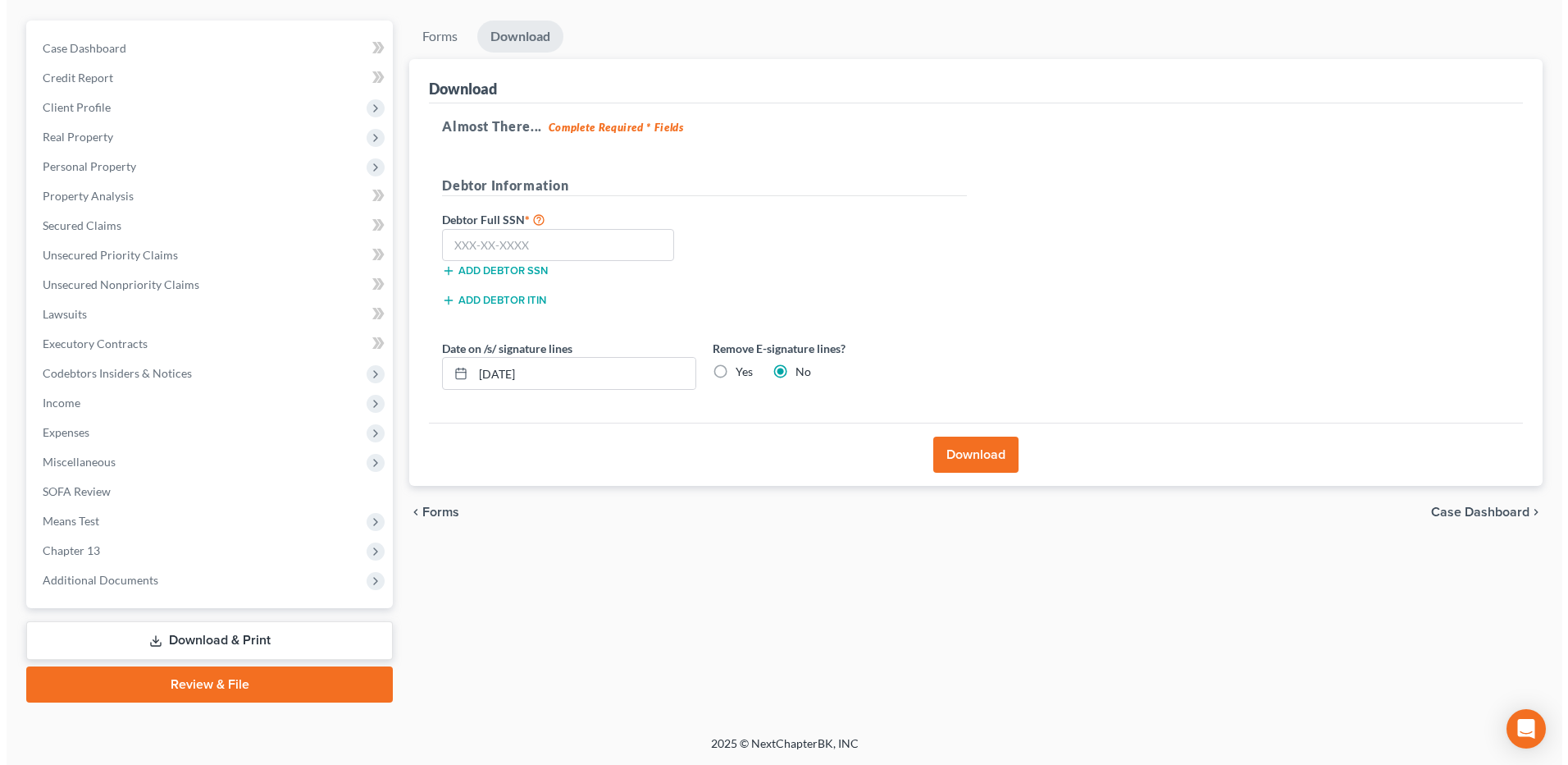
scroll to position [137, 0]
click at [555, 247] on input "text" at bounding box center [552, 245] width 232 height 32
paste input "270-66-5493"
type input "270-66-5493"
click at [948, 460] on button "Download" at bounding box center [969, 455] width 85 height 36
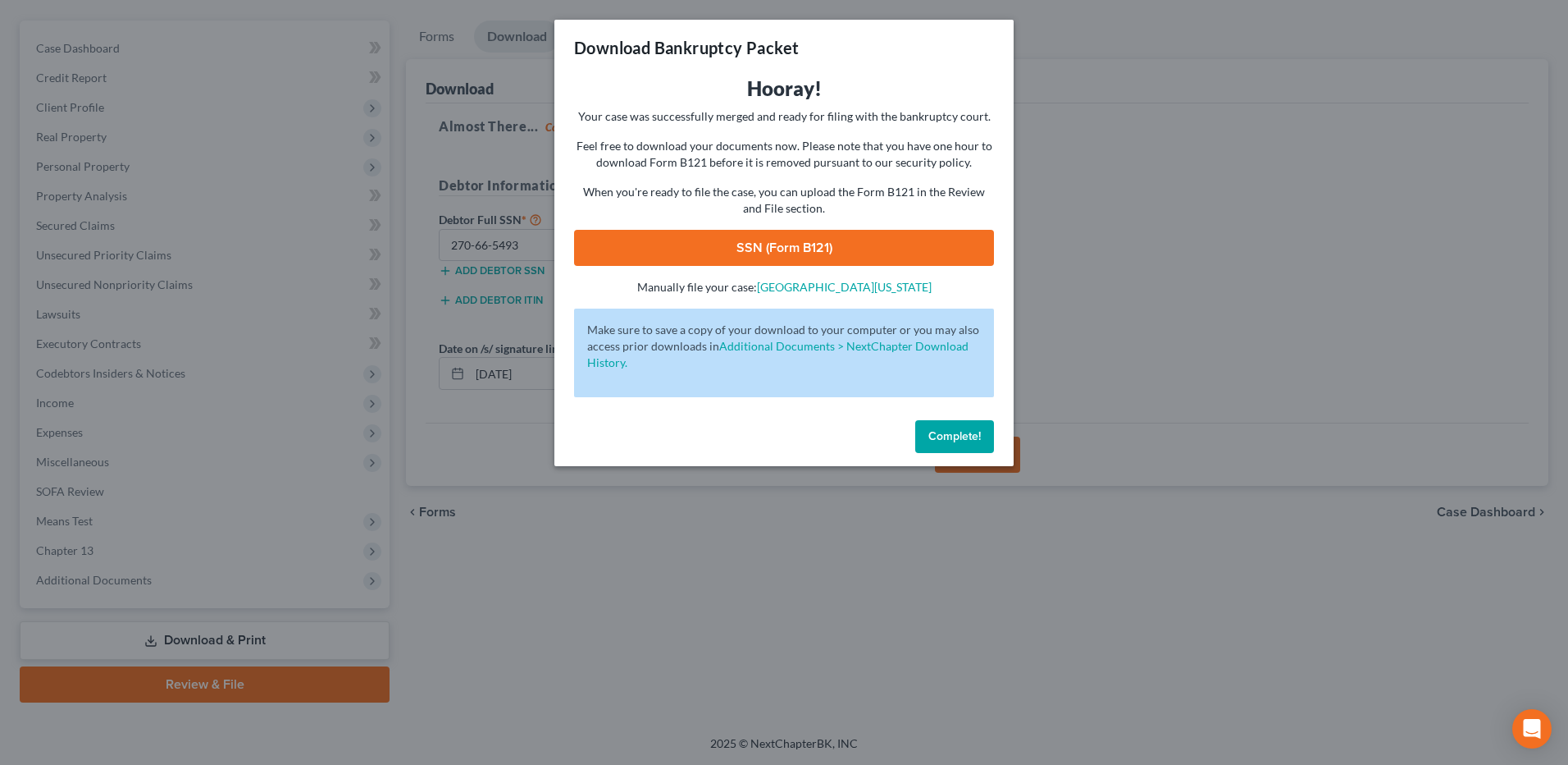
click at [861, 252] on link "SSN (Form B121)" at bounding box center [784, 247] width 420 height 36
